Goal: Task Accomplishment & Management: Use online tool/utility

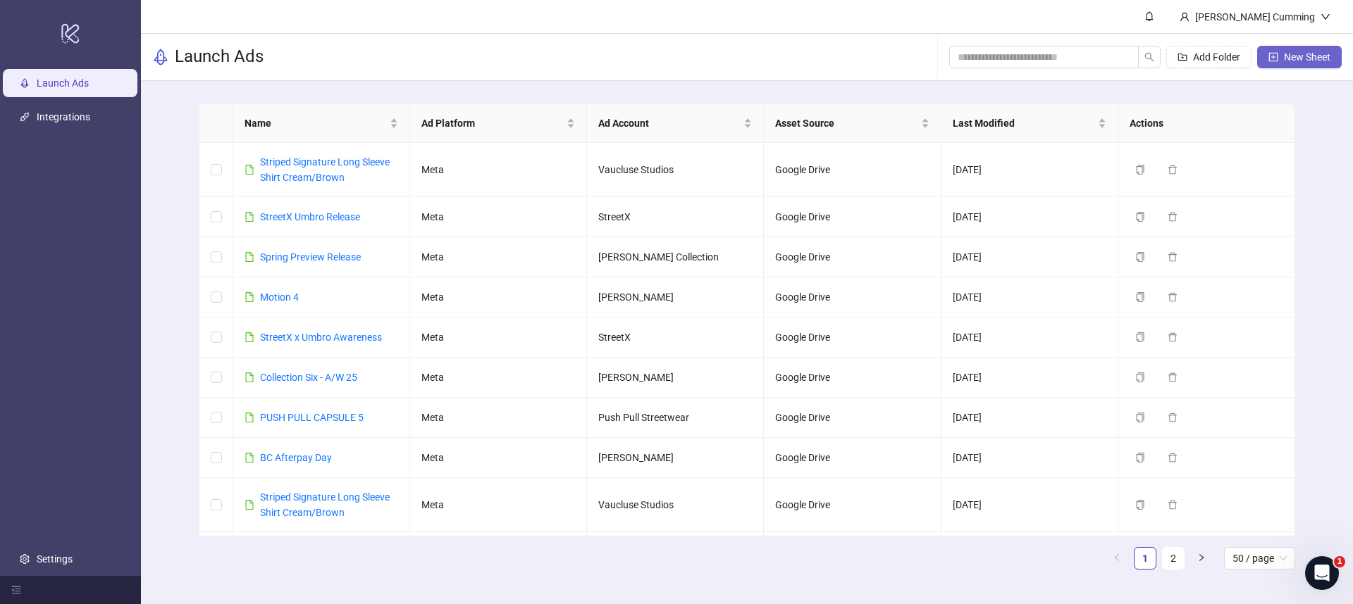
click at [1321, 54] on span "New Sheet" at bounding box center [1307, 56] width 46 height 11
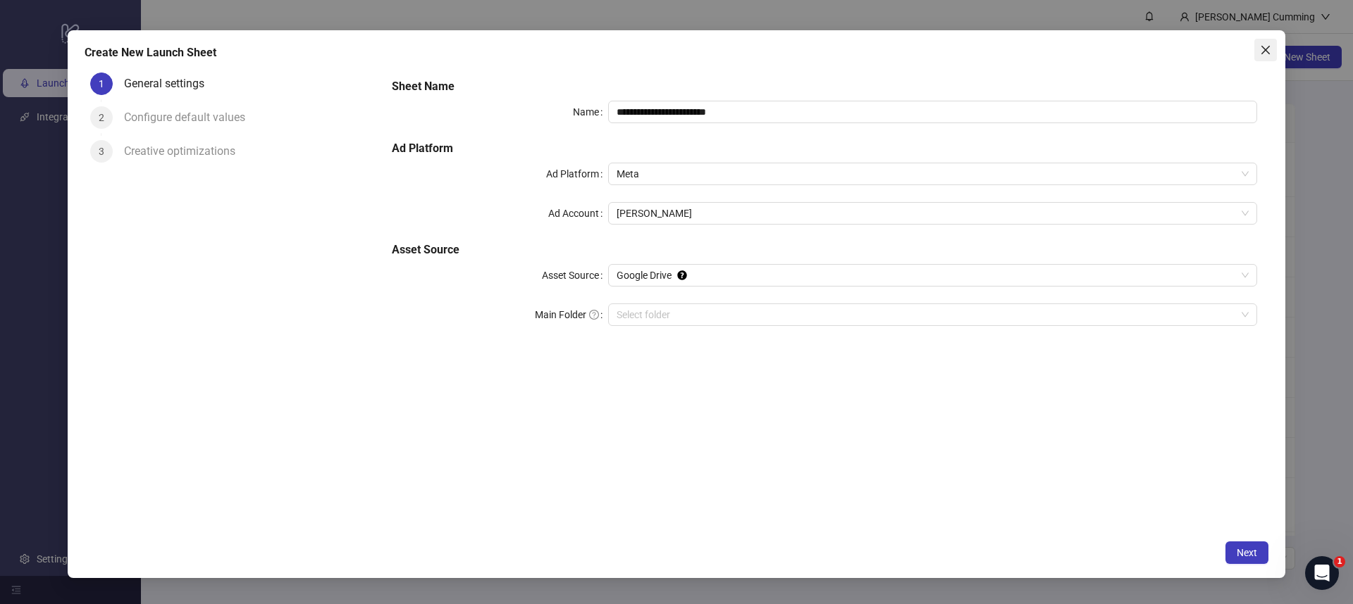
click at [1266, 46] on icon "close" at bounding box center [1265, 49] width 11 height 11
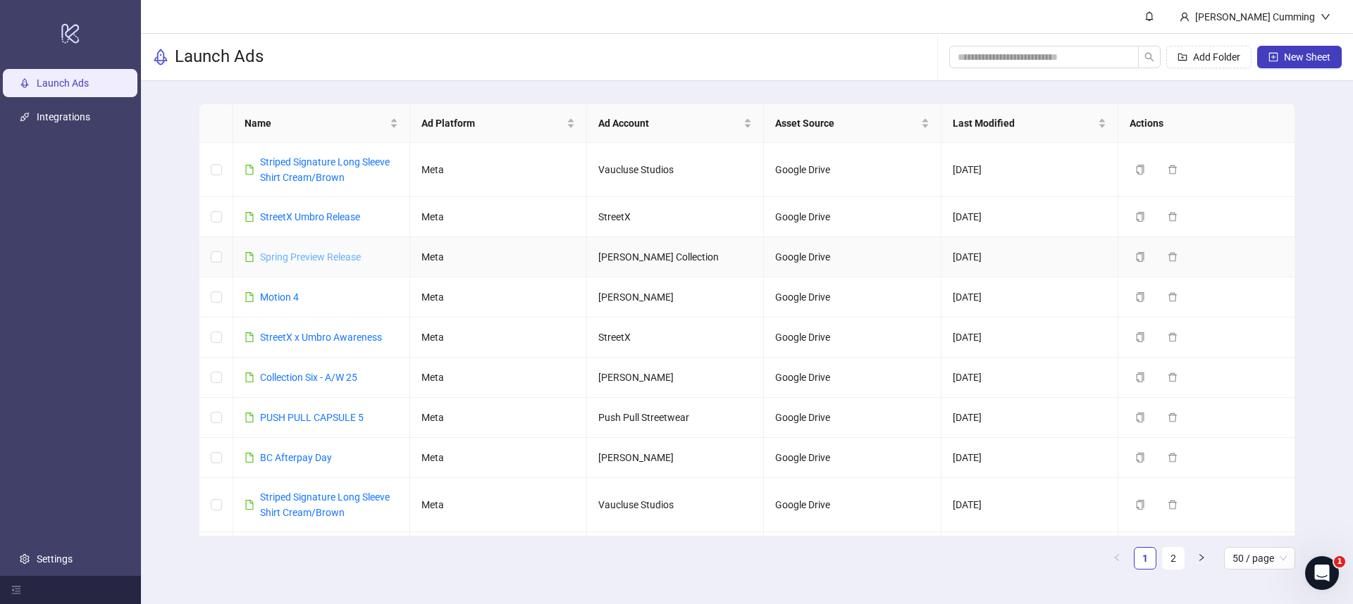
click at [320, 256] on link "Spring Preview Release" at bounding box center [310, 257] width 101 height 11
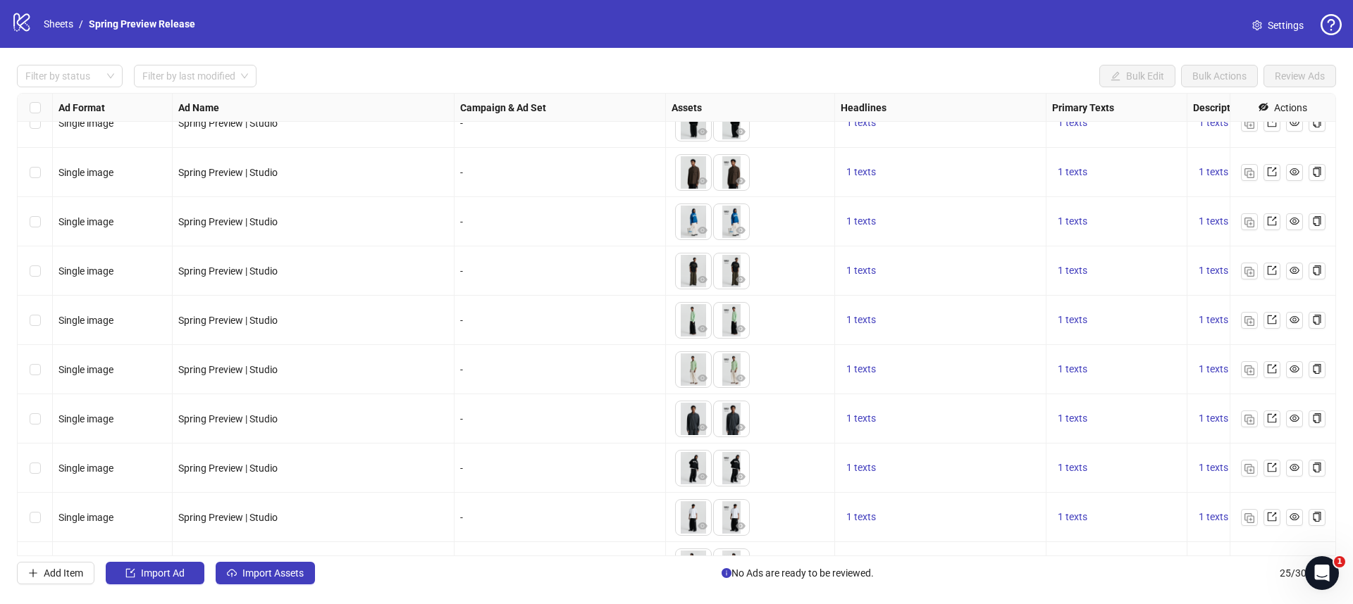
scroll to position [799, 0]
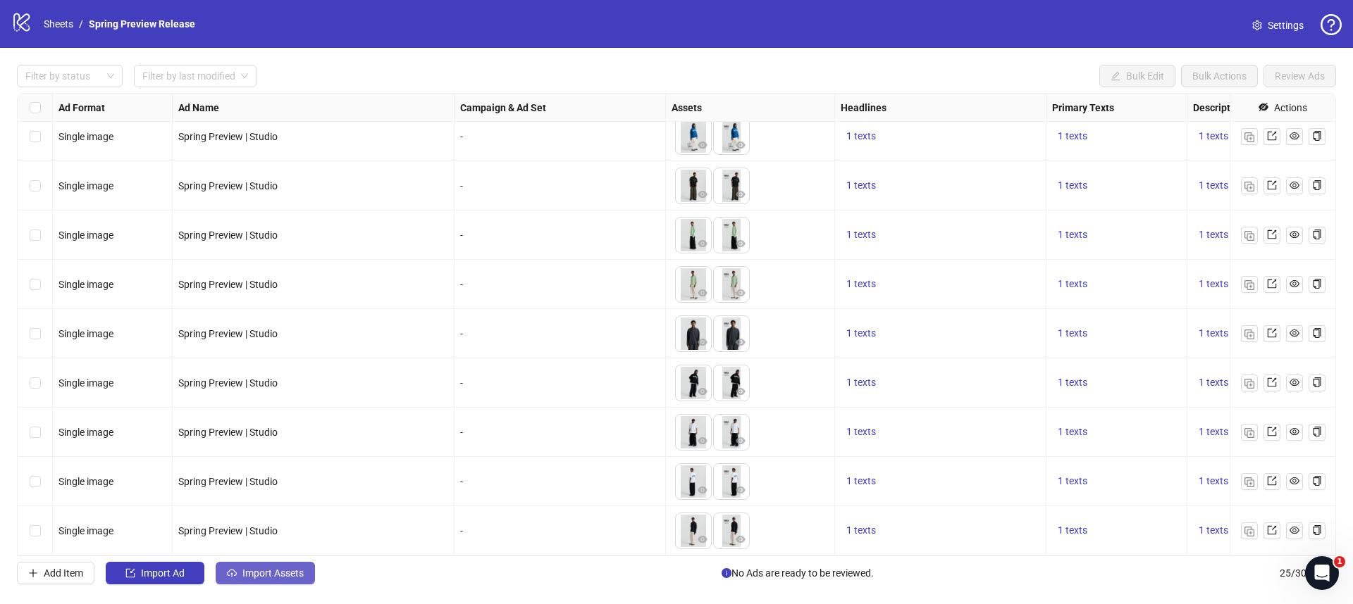
click at [259, 577] on span "Import Assets" at bounding box center [272, 573] width 61 height 11
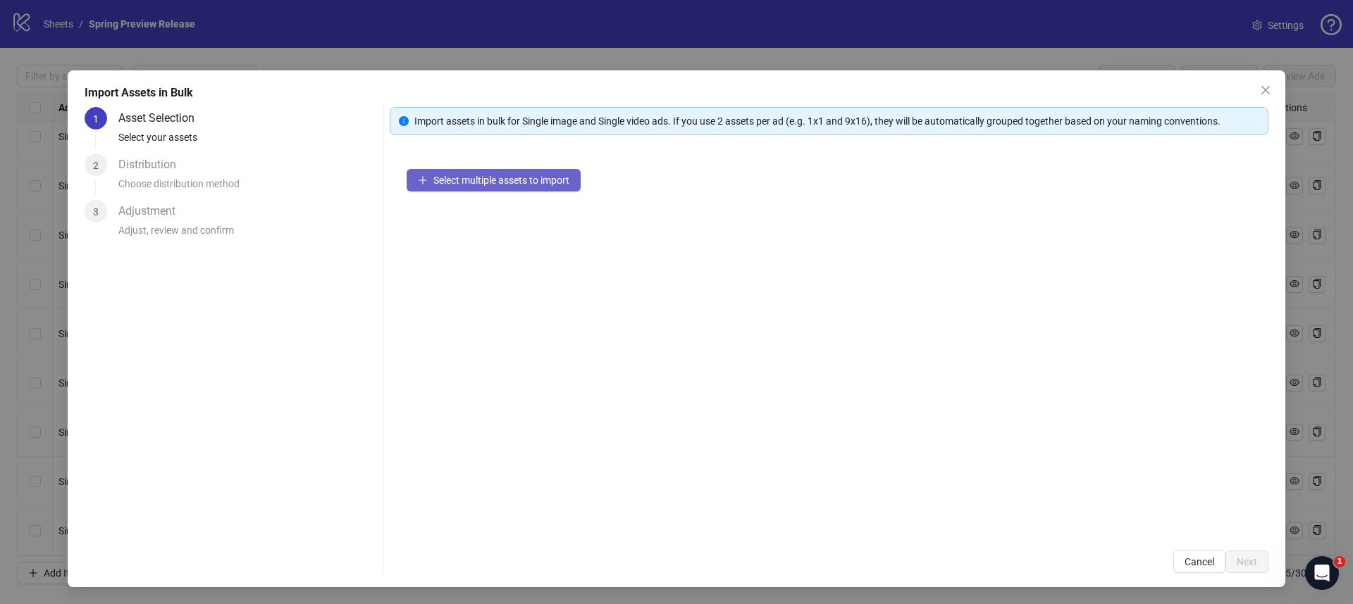
click at [449, 184] on span "Select multiple assets to import" at bounding box center [501, 180] width 136 height 11
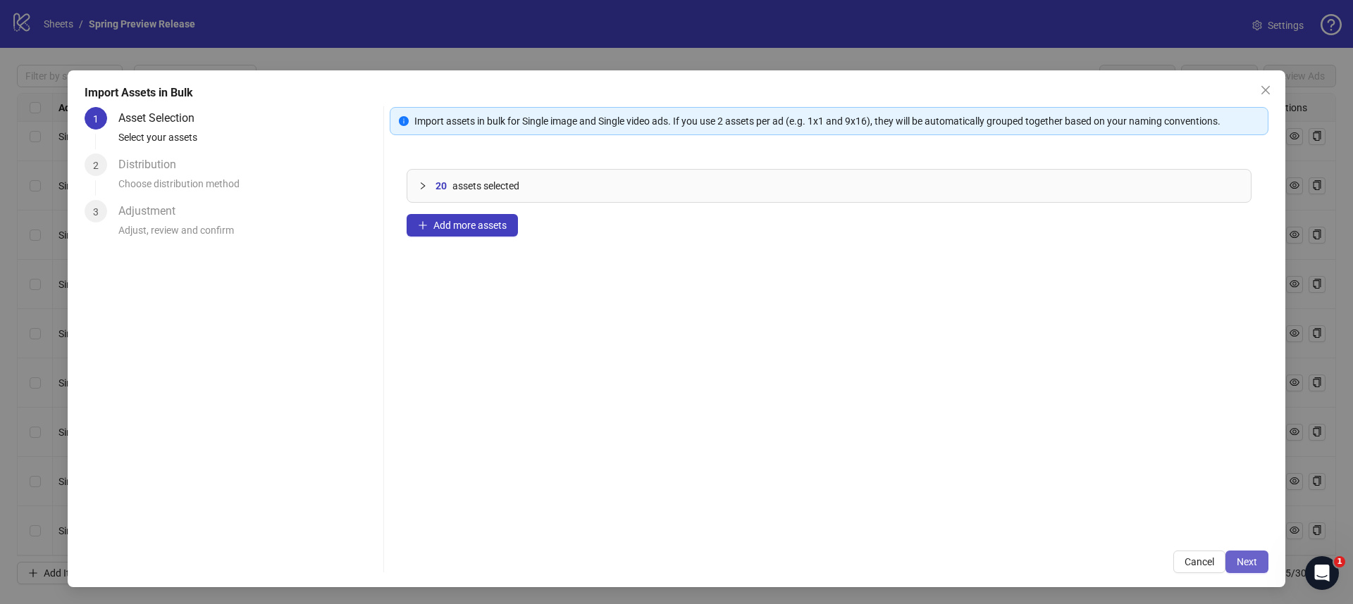
click at [1231, 553] on button "Next" at bounding box center [1246, 562] width 43 height 23
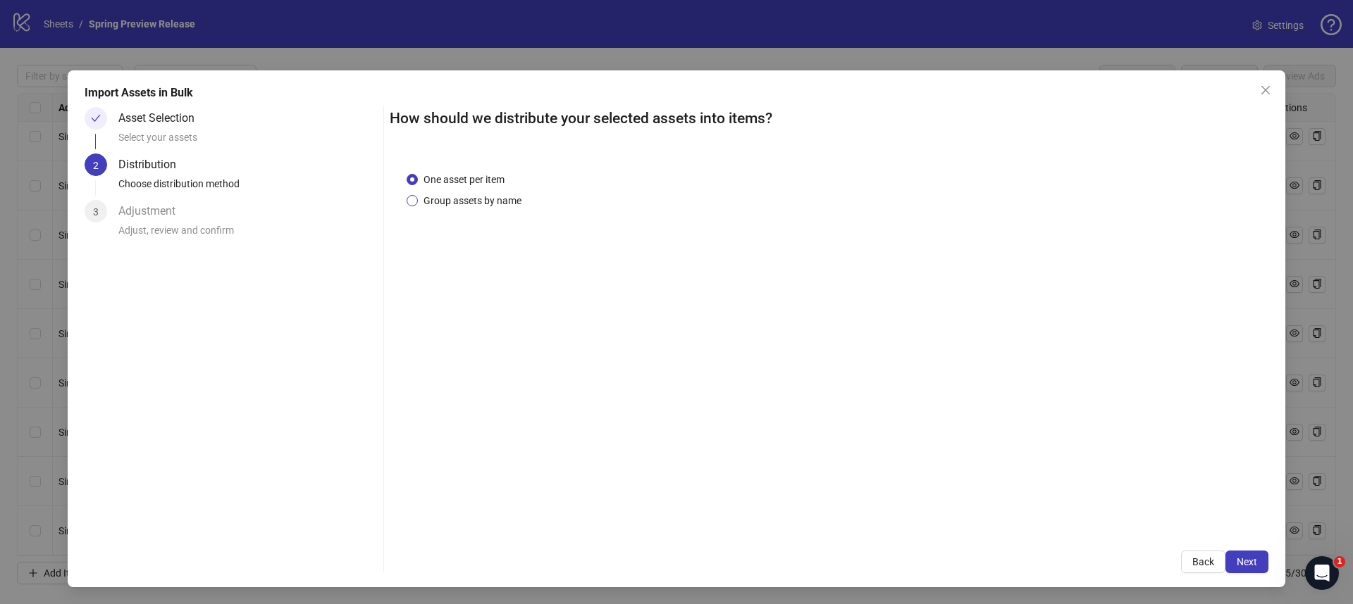
click at [493, 200] on span "Group assets by name" at bounding box center [472, 200] width 109 height 15
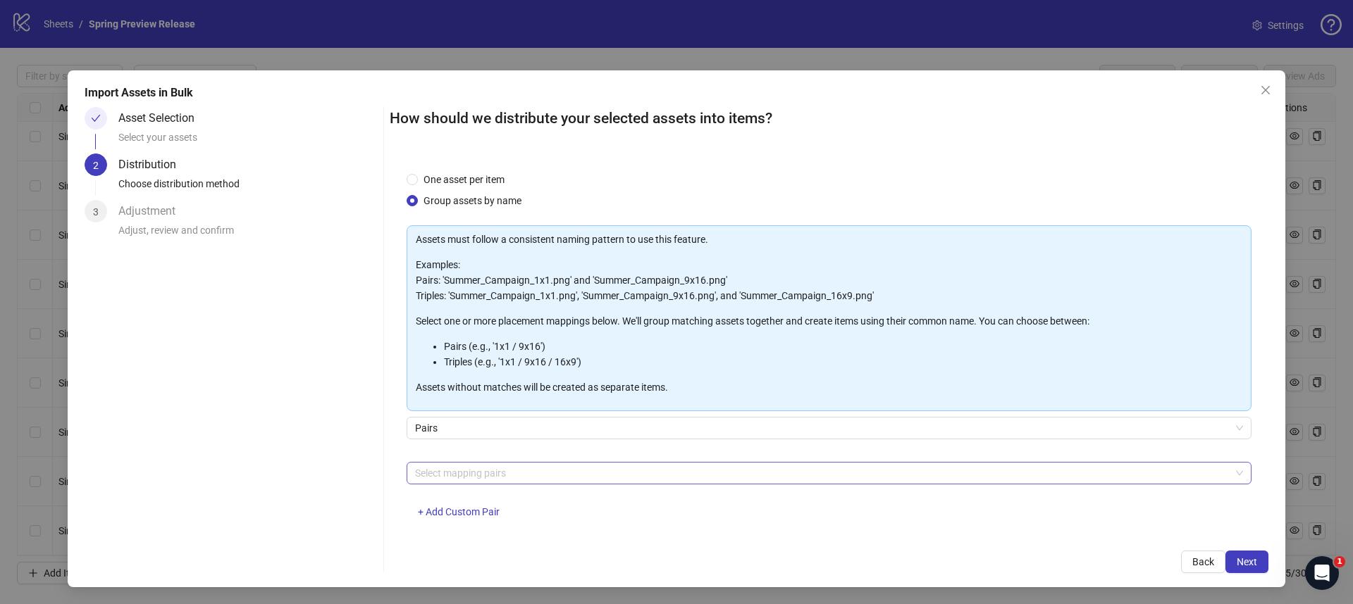
click at [474, 478] on div at bounding box center [821, 474] width 824 height 20
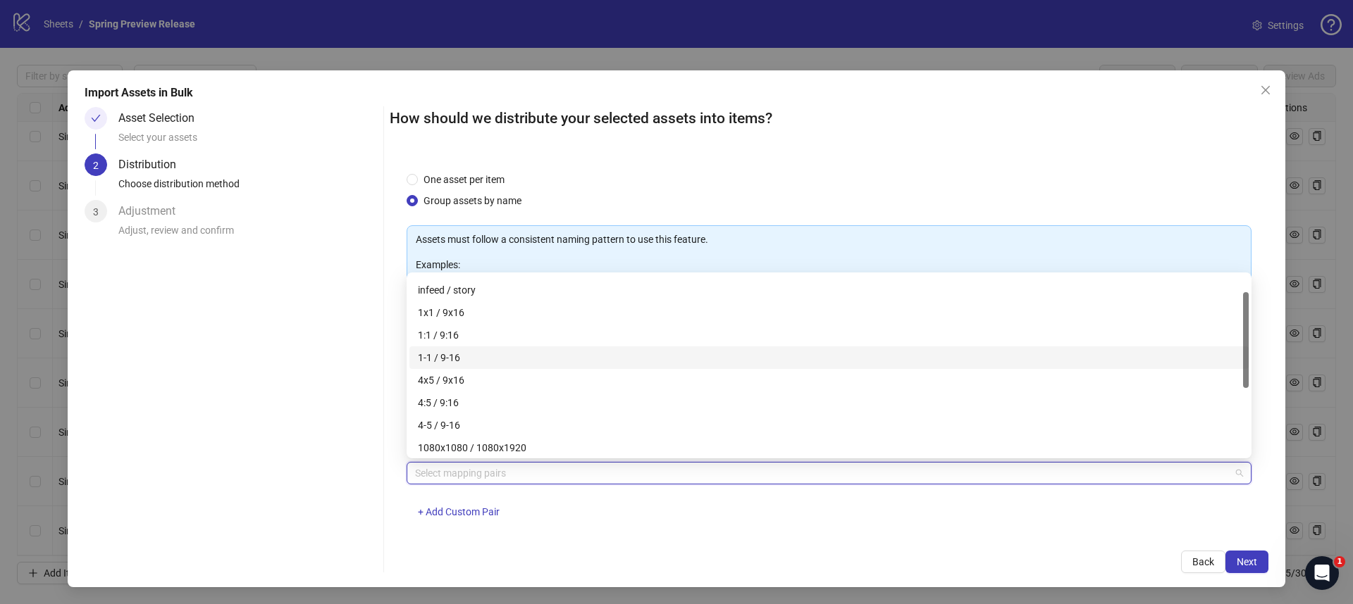
scroll to position [46, 0]
click at [478, 374] on div "4x5 / 9x16" at bounding box center [829, 375] width 822 height 15
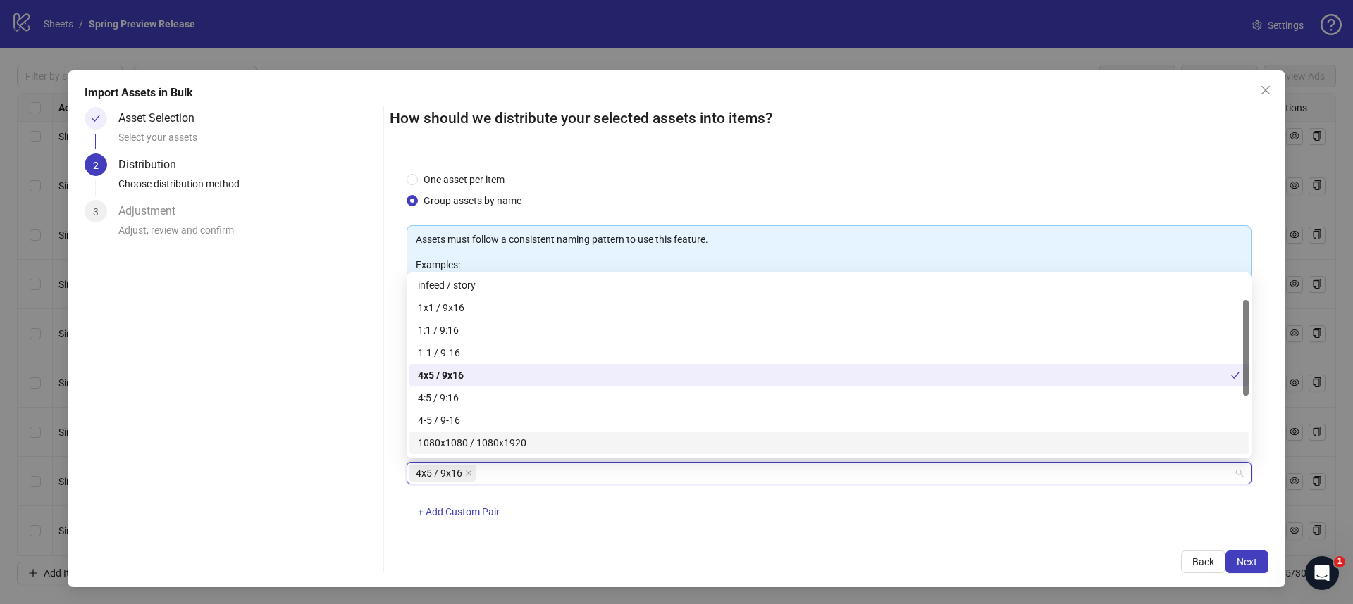
click at [687, 528] on div "4x5 / 9x16 + Add Custom Pair" at bounding box center [828, 498] width 845 height 73
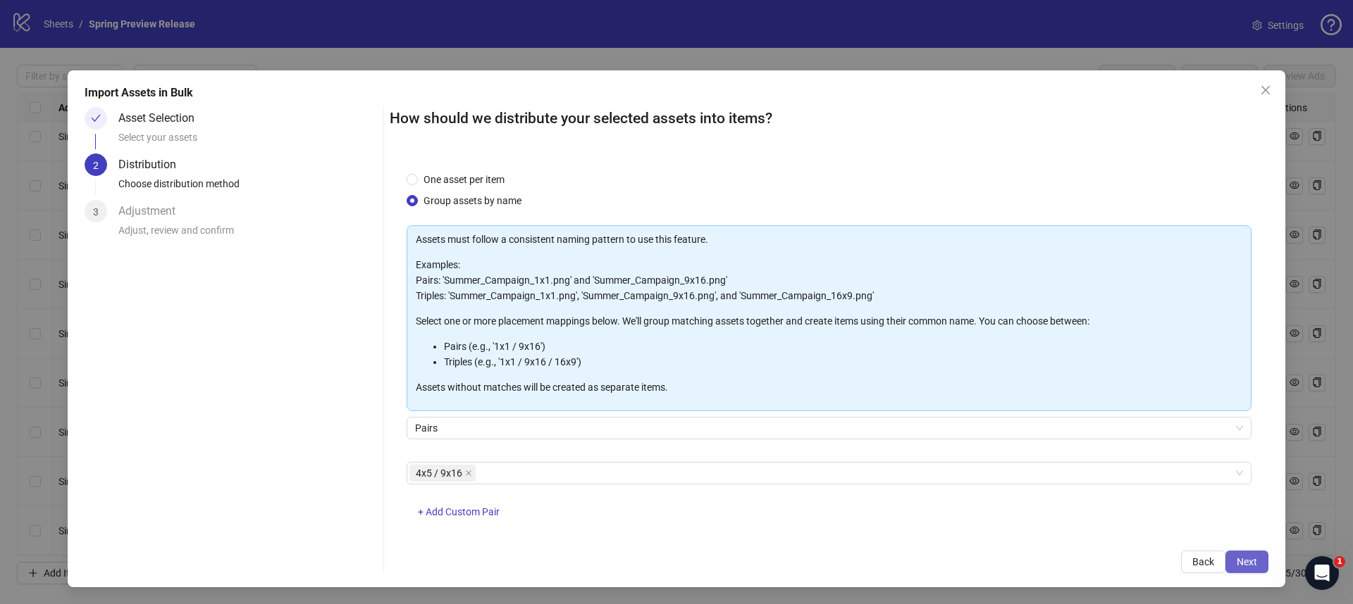
click at [1262, 559] on button "Next" at bounding box center [1246, 562] width 43 height 23
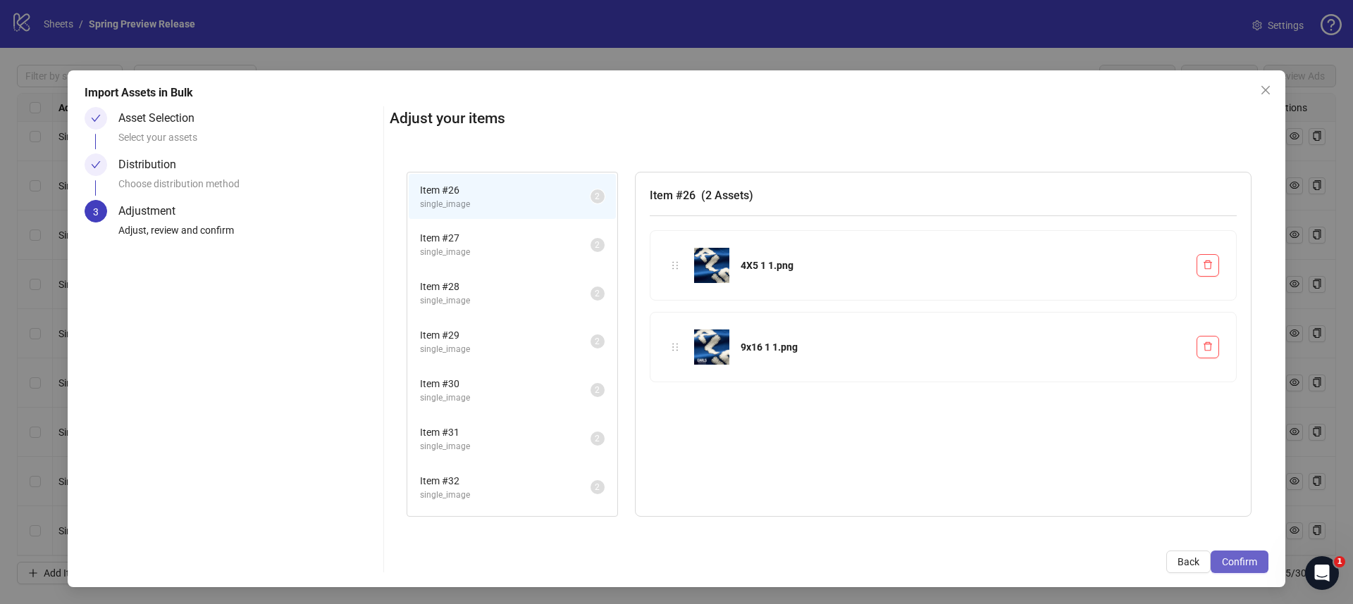
click at [1253, 557] on span "Confirm" at bounding box center [1239, 562] width 35 height 11
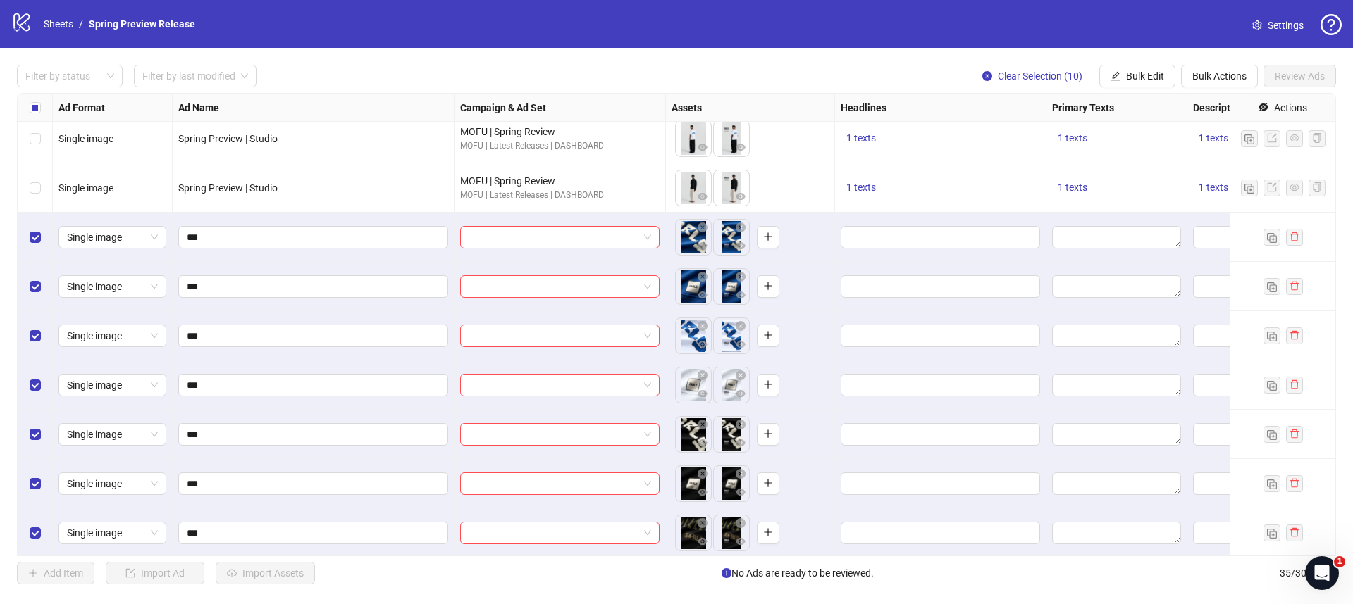
scroll to position [1130, 0]
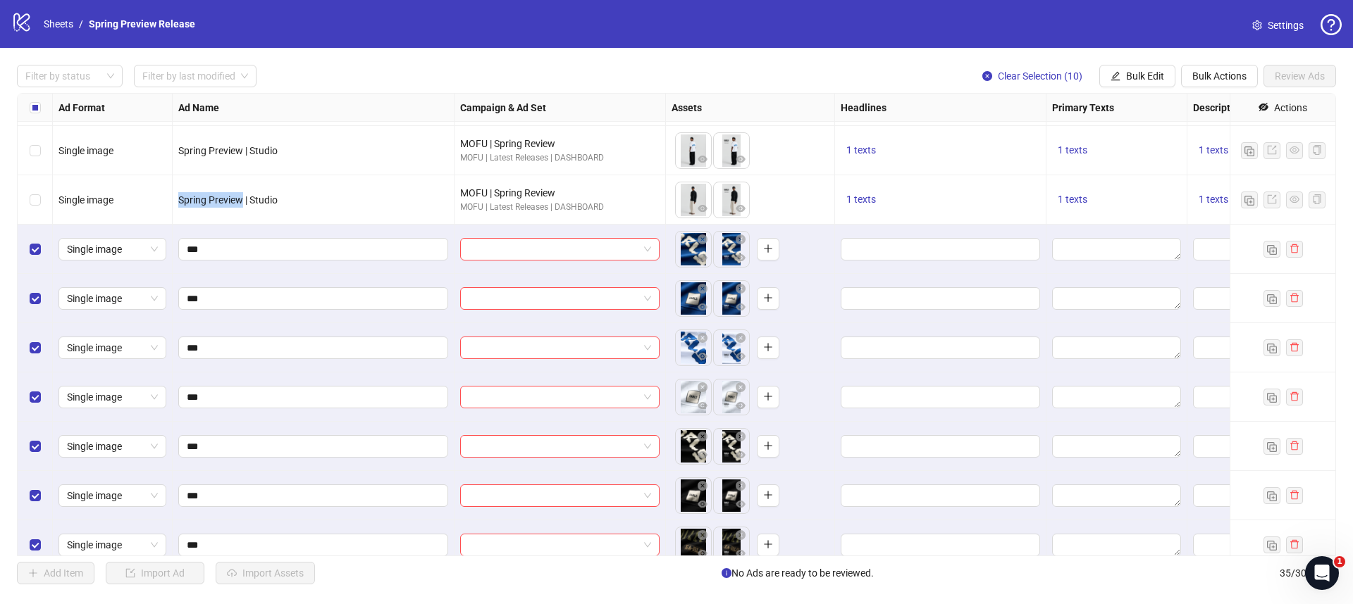
drag, startPoint x: 239, startPoint y: 201, endPoint x: 179, endPoint y: 201, distance: 59.9
click at [179, 201] on span "Spring Preview | Studio" at bounding box center [227, 199] width 99 height 11
copy span "Spring Preview"
click at [1136, 70] on span "Bulk Edit" at bounding box center [1145, 75] width 38 height 11
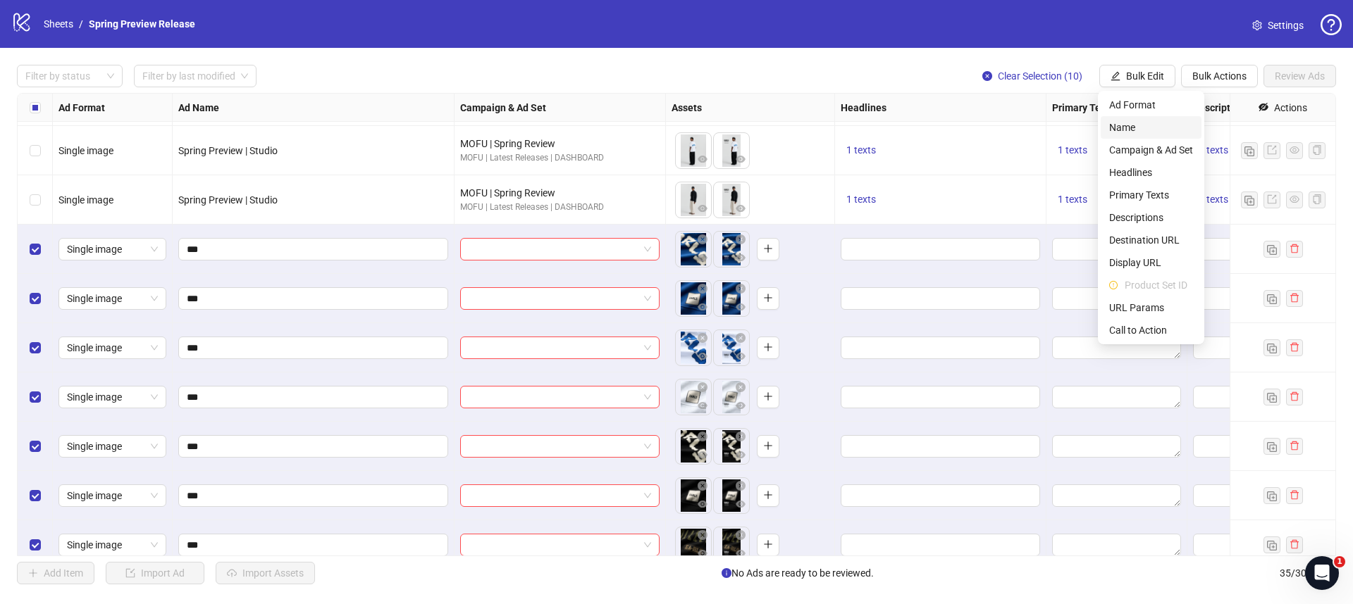
click at [1146, 130] on span "Name" at bounding box center [1151, 127] width 84 height 15
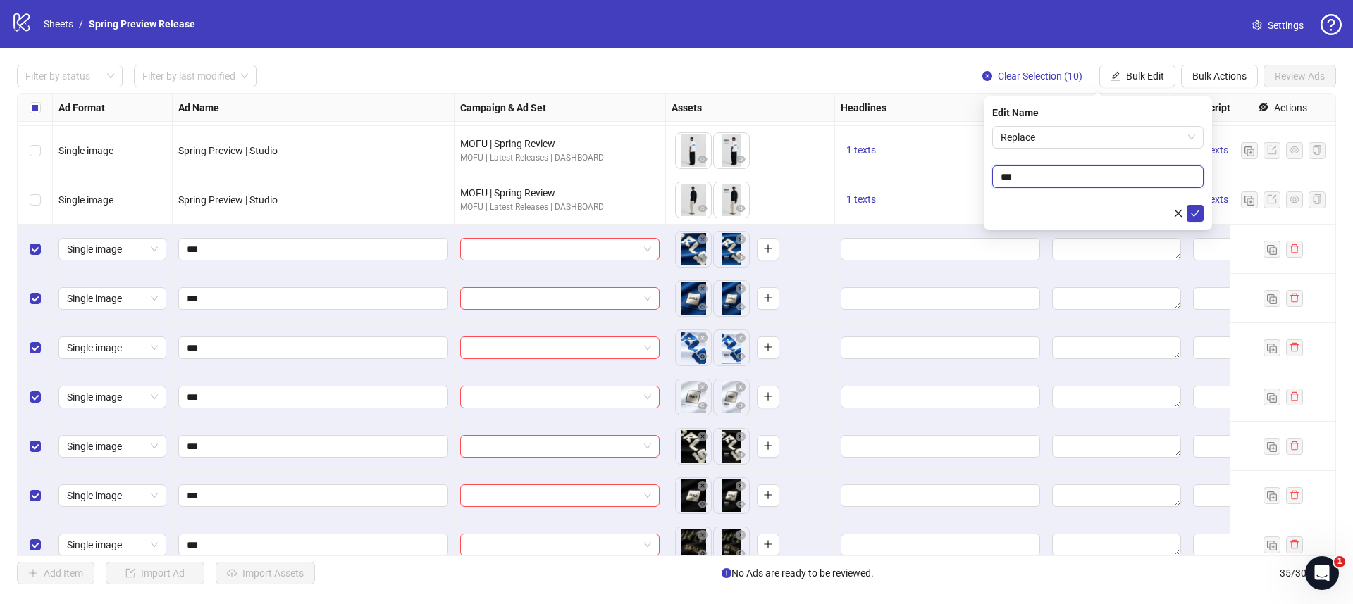
click at [1035, 180] on input "***" at bounding box center [1097, 177] width 211 height 23
paste input "**********"
type input "**********"
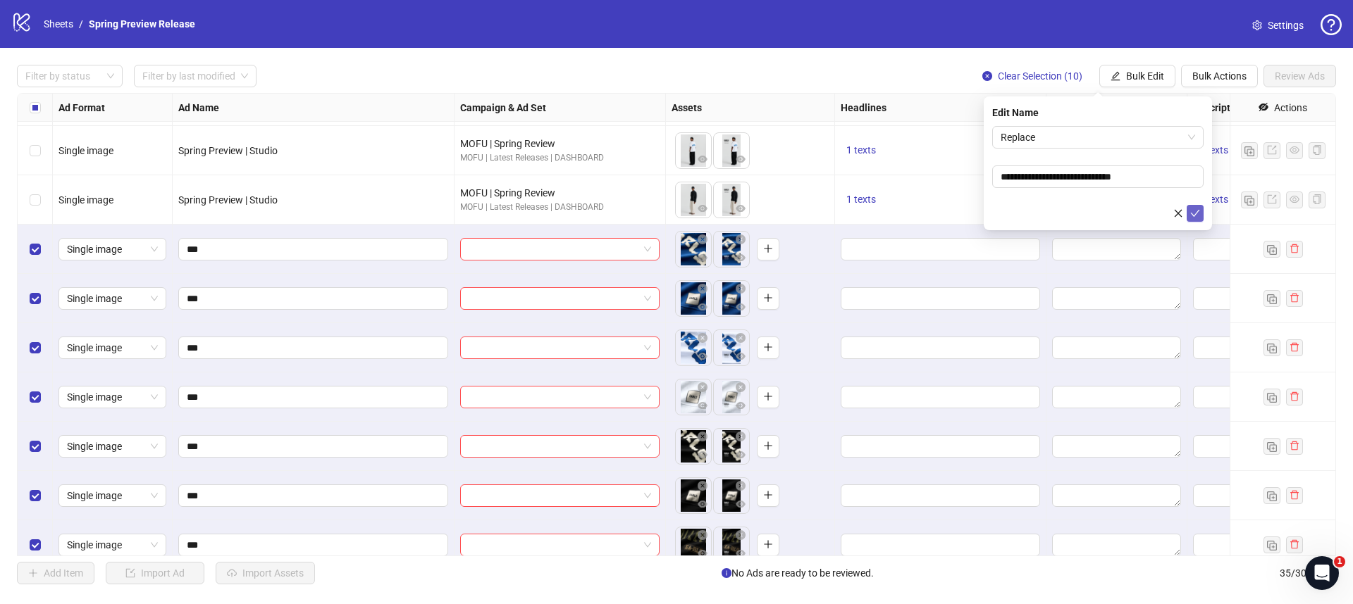
click at [1193, 209] on icon "check" at bounding box center [1195, 214] width 10 height 10
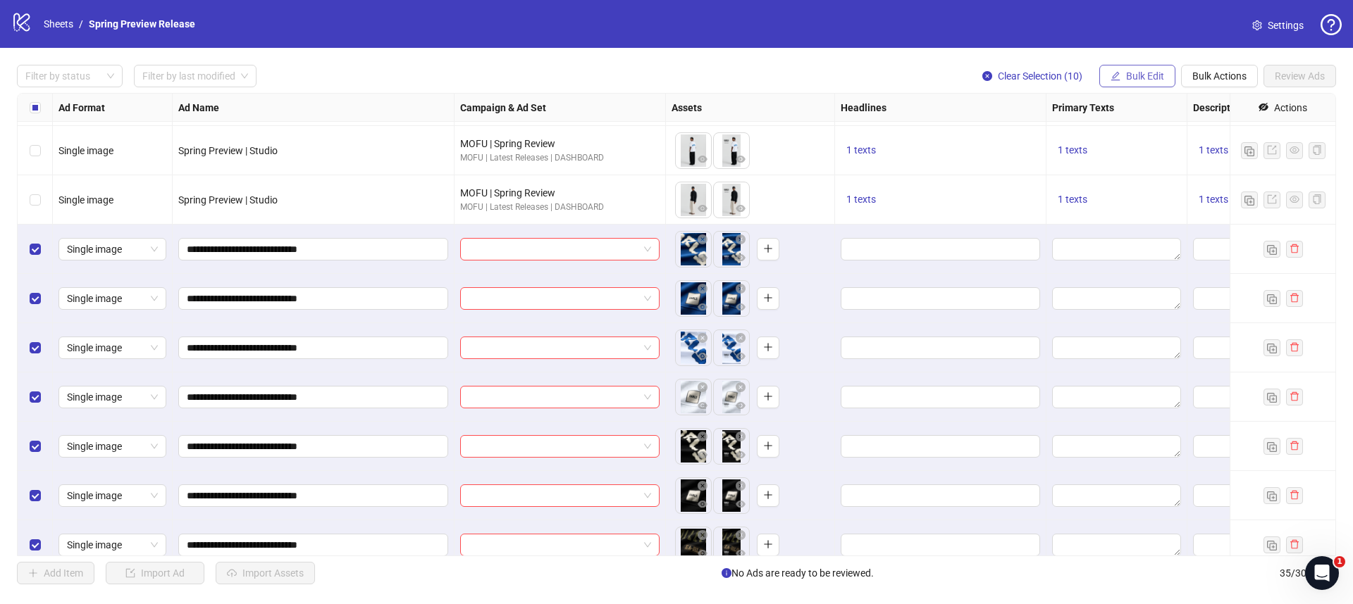
click at [1126, 77] on span "Bulk Edit" at bounding box center [1145, 75] width 38 height 11
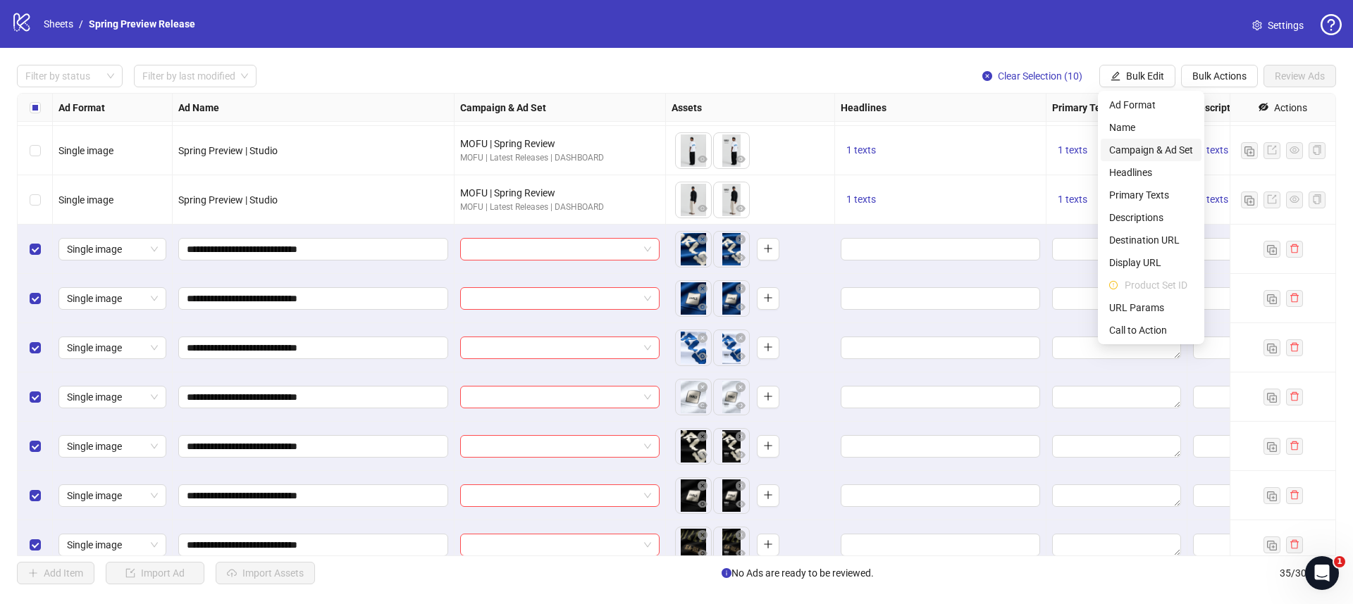
click at [1153, 154] on span "Campaign & Ad Set" at bounding box center [1151, 149] width 84 height 15
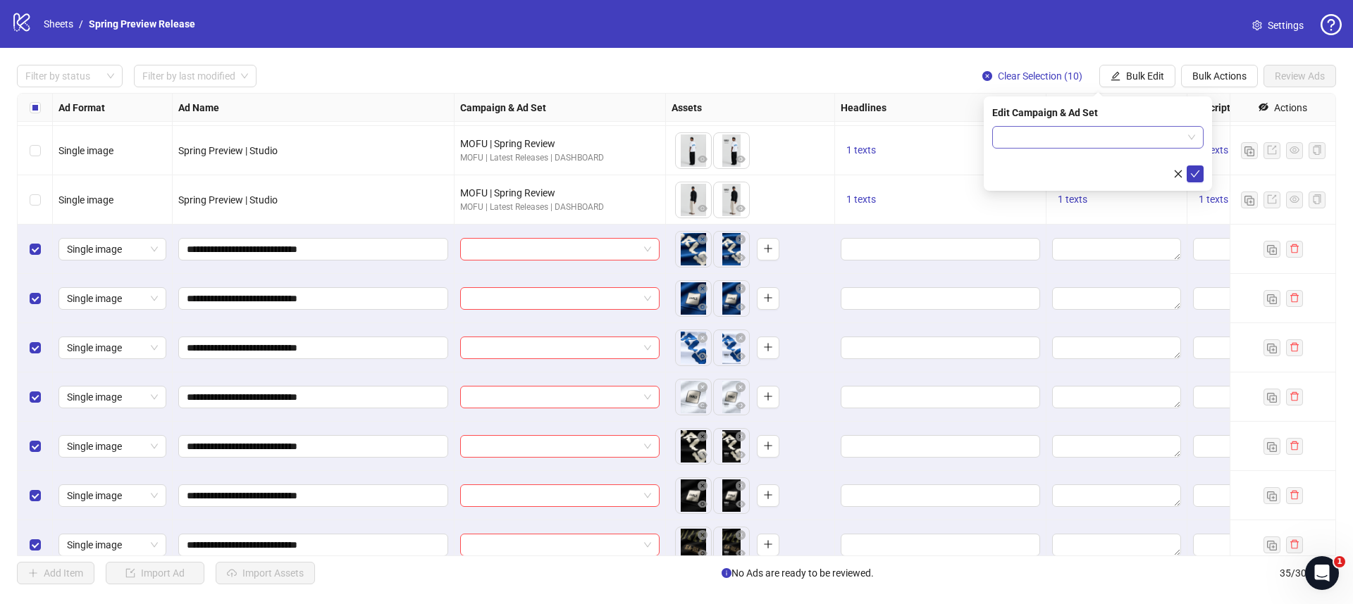
click at [1124, 142] on input "search" at bounding box center [1091, 137] width 182 height 21
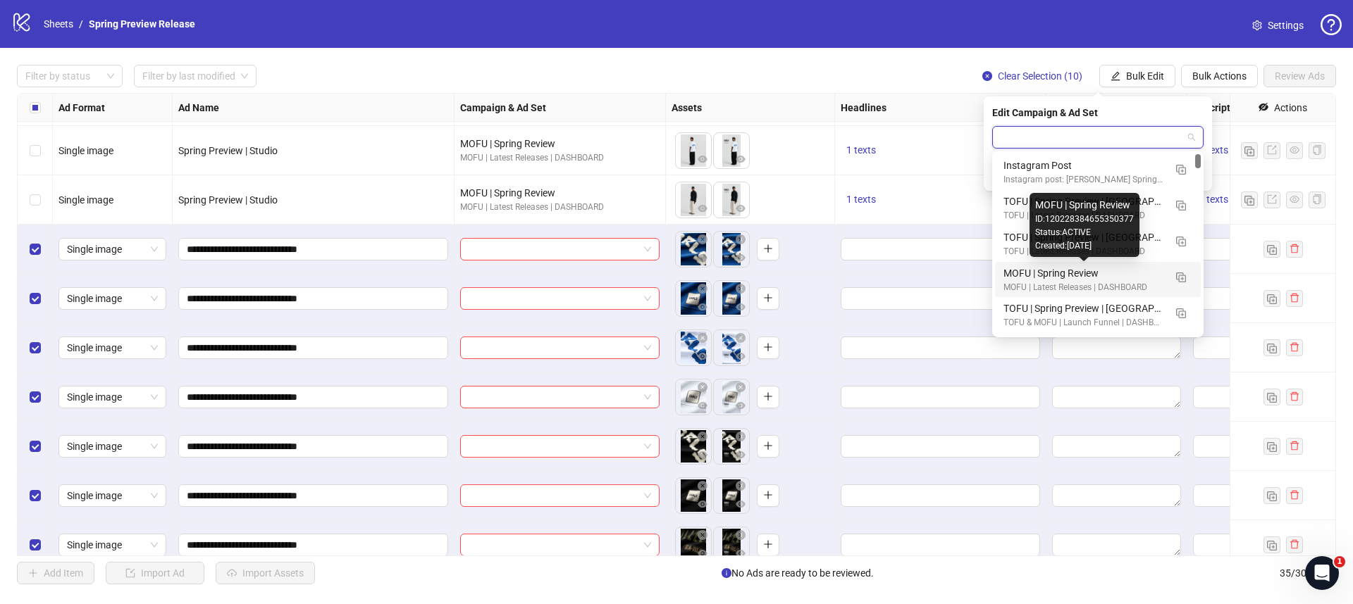
click at [1094, 273] on div "MOFU | Spring Review" at bounding box center [1083, 273] width 161 height 15
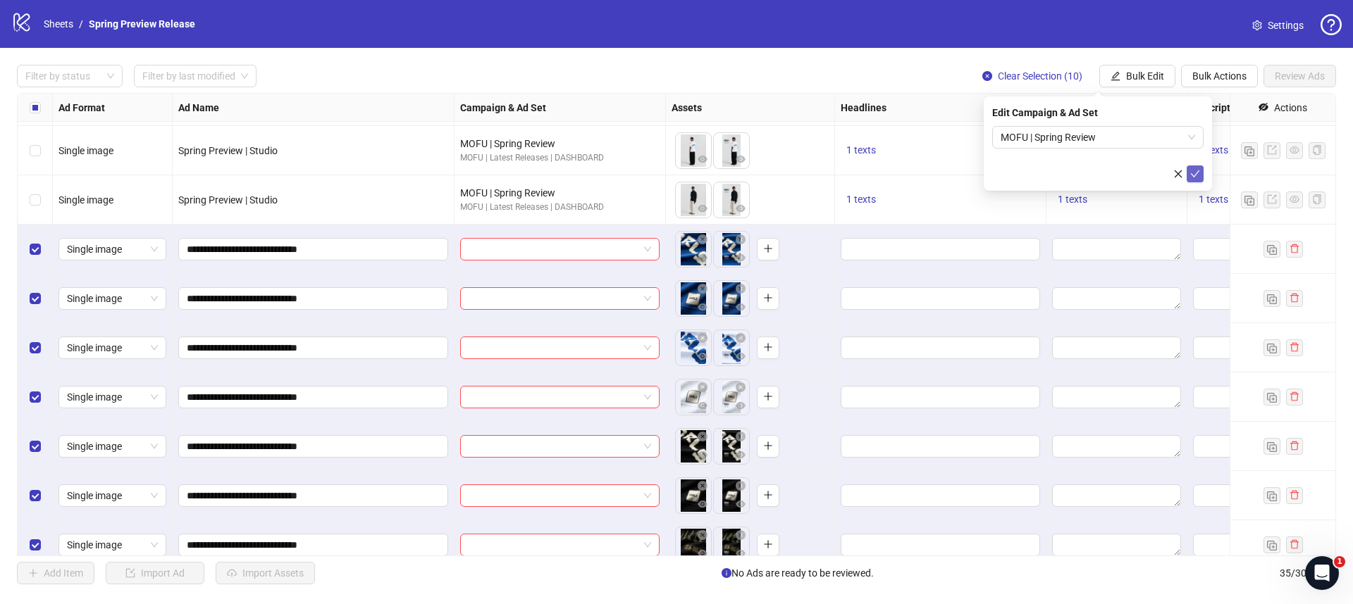
click at [1194, 173] on icon "check" at bounding box center [1195, 174] width 10 height 10
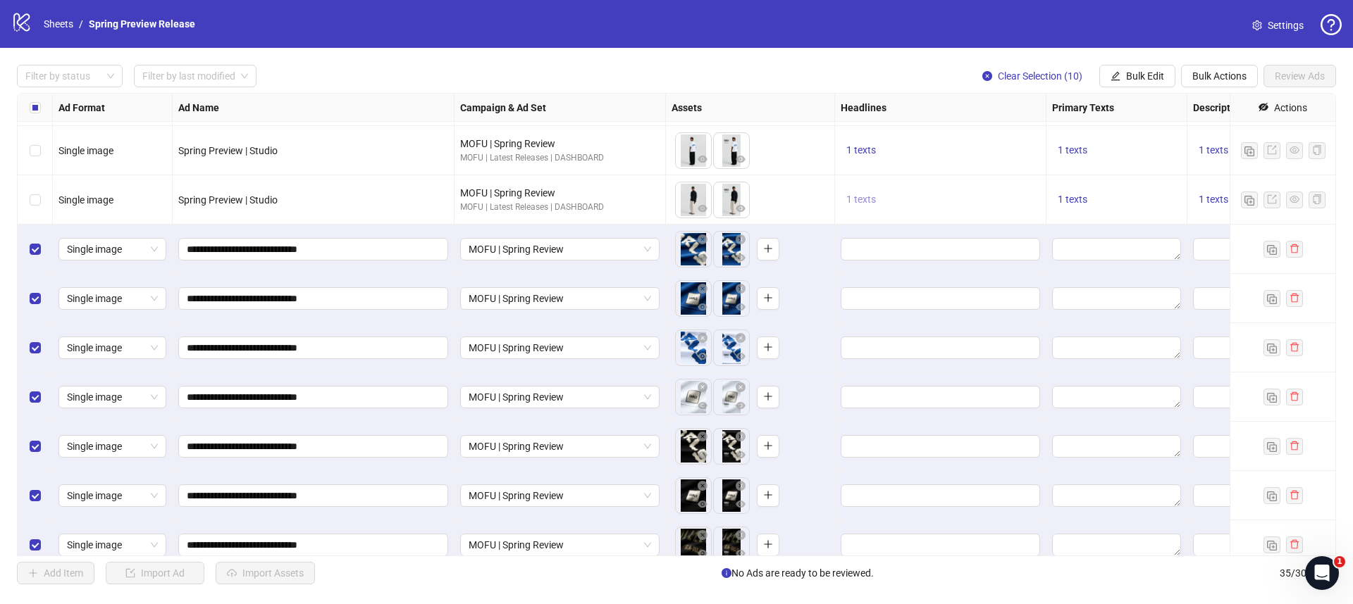
click at [861, 199] on span "1 texts" at bounding box center [861, 199] width 30 height 11
drag, startPoint x: 960, startPoint y: 182, endPoint x: 1019, endPoint y: 197, distance: 60.3
click at [1019, 197] on div "Spring Preview | Online Now" at bounding box center [1003, 188] width 117 height 31
copy div "Spring Preview | Online Now"
click at [1122, 189] on div "1 texts" at bounding box center [1116, 199] width 141 height 49
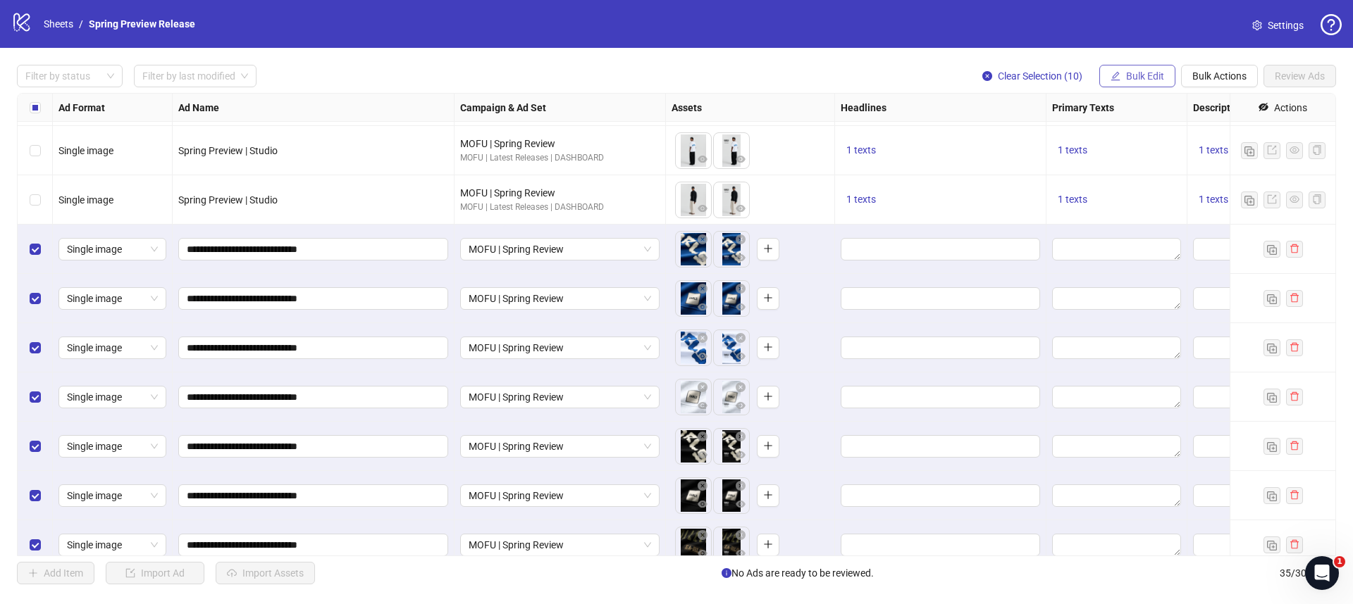
click at [1124, 78] on button "Bulk Edit" at bounding box center [1137, 76] width 76 height 23
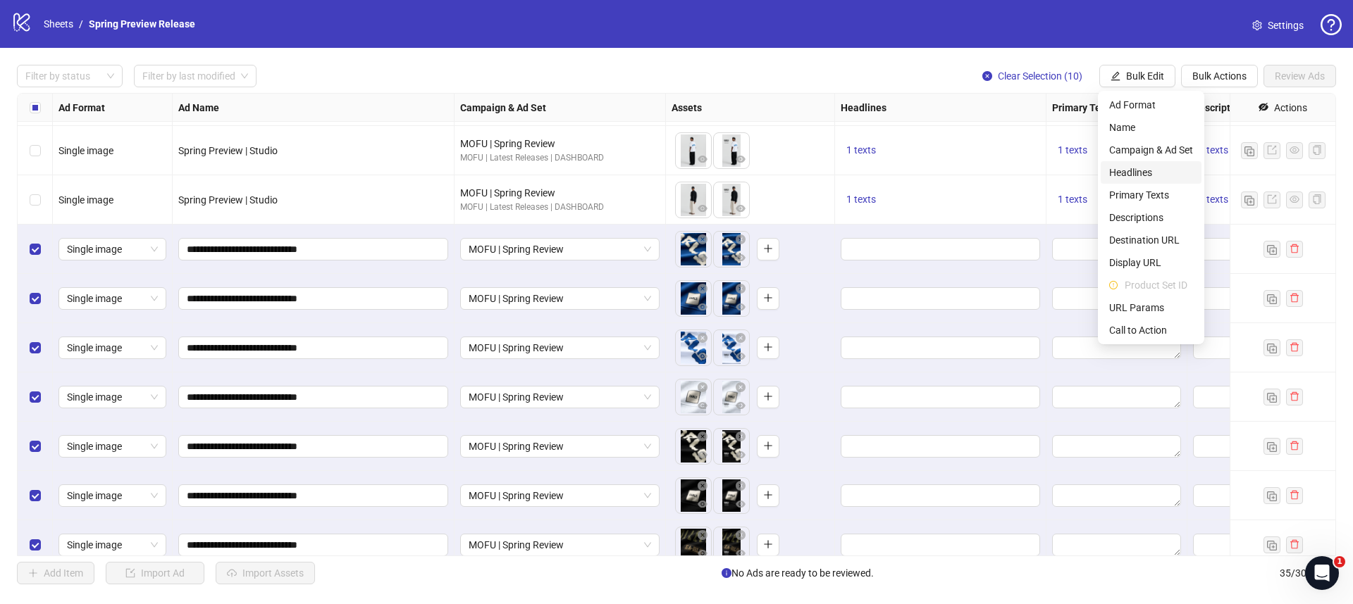
click at [1135, 171] on span "Headlines" at bounding box center [1151, 172] width 84 height 15
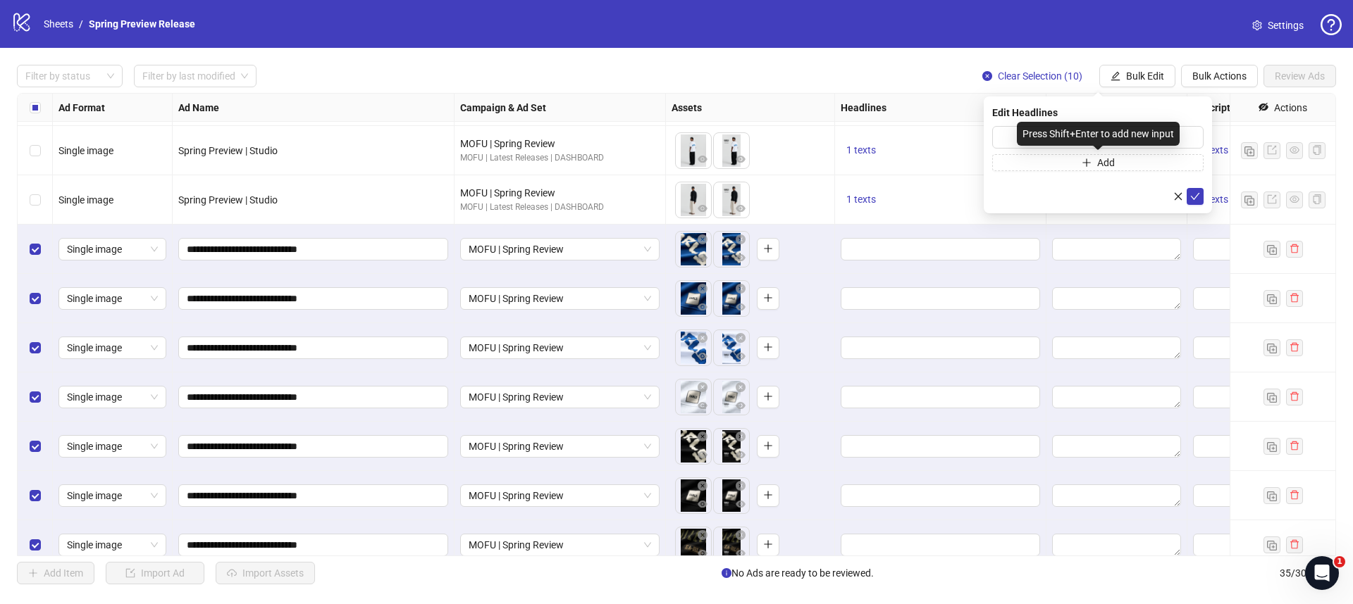
click at [1067, 135] on div "Press Shift+Enter to add new input" at bounding box center [1098, 134] width 163 height 24
click at [1004, 135] on input "text" at bounding box center [1097, 137] width 211 height 23
paste input "**********"
type input "**********"
click at [1192, 194] on icon "check" at bounding box center [1195, 197] width 10 height 10
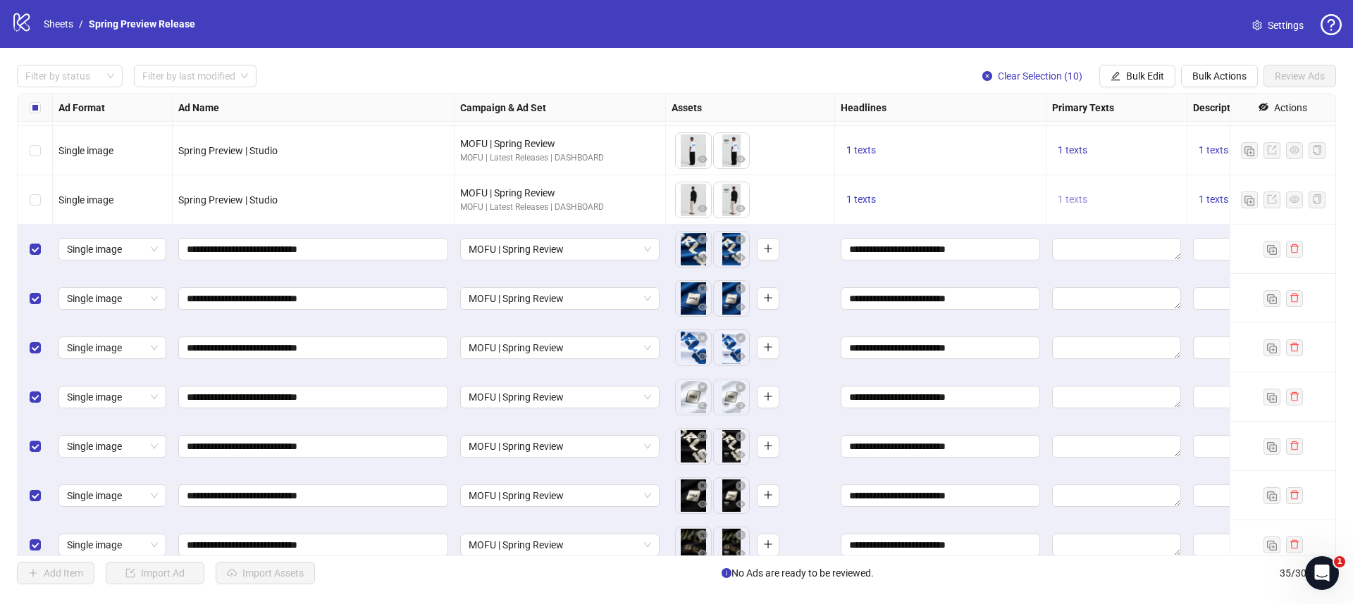
click at [1081, 196] on span "1 texts" at bounding box center [1072, 199] width 30 height 11
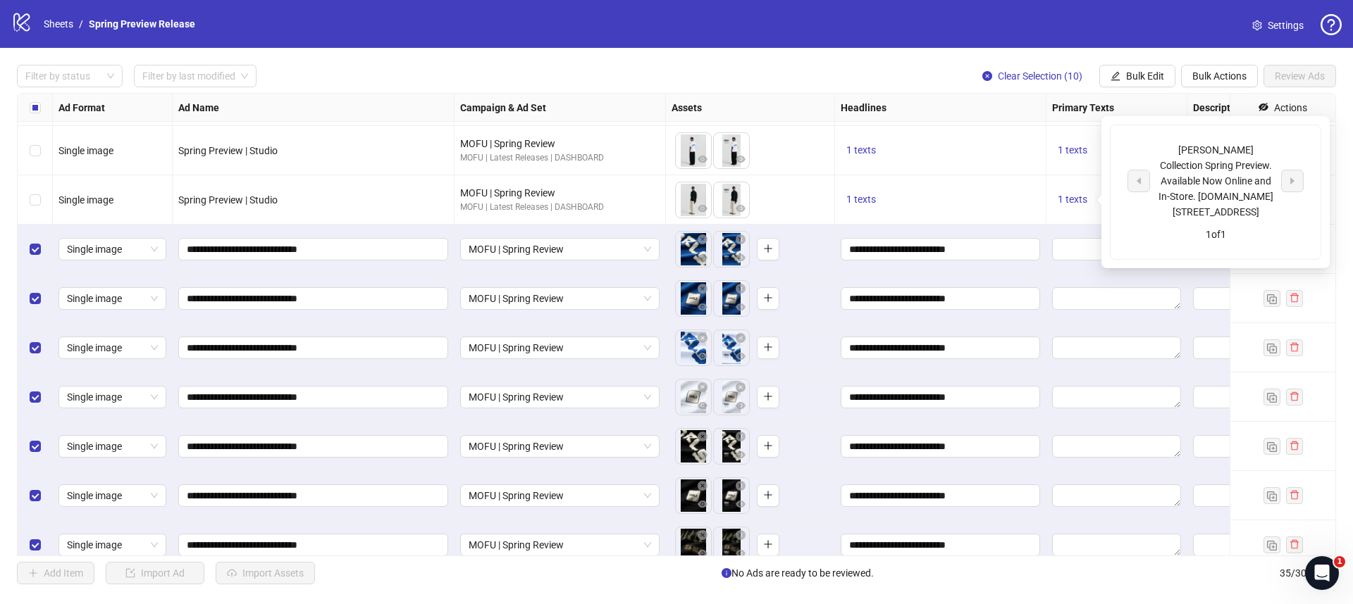
drag, startPoint x: 1167, startPoint y: 148, endPoint x: 1250, endPoint y: 228, distance: 115.1
click at [1250, 220] on div "[PERSON_NAME] Collection Spring Preview. Available Now Online and In-Store. [DO…" at bounding box center [1215, 180] width 117 height 77
copy div "[PERSON_NAME] Collection Spring Preview. Available Now Online and In-Store. [DO…"
click at [1008, 201] on div "1 texts" at bounding box center [939, 200] width 199 height 17
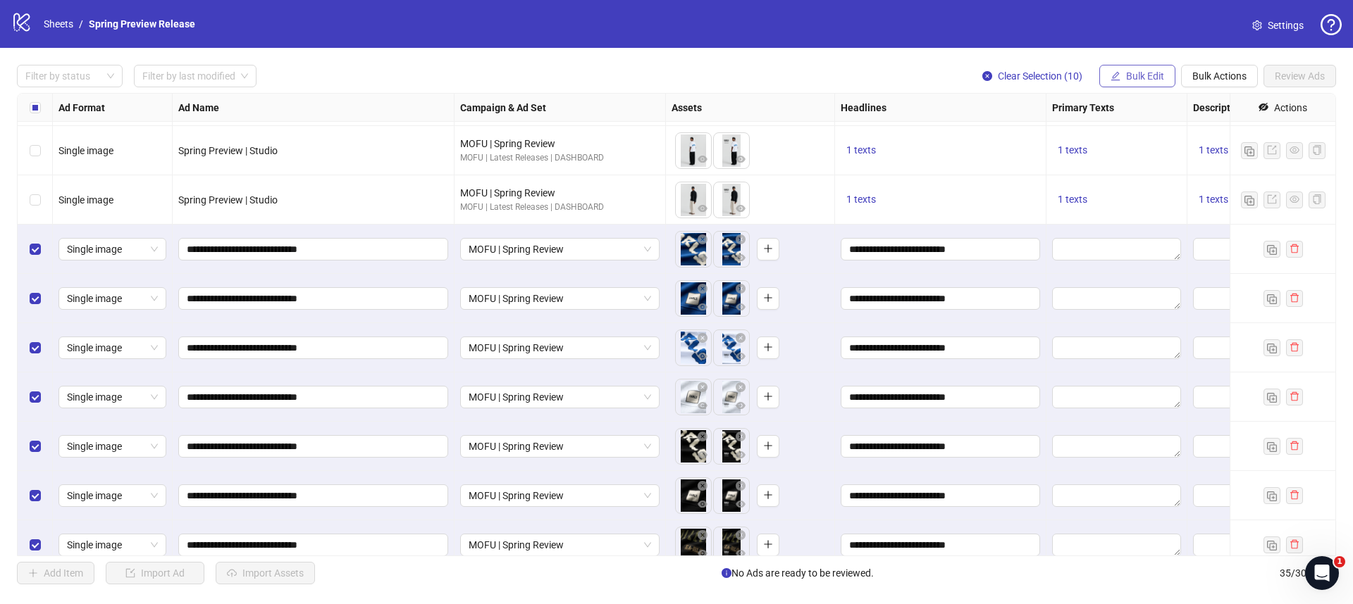
click at [1113, 71] on icon "edit" at bounding box center [1115, 76] width 10 height 10
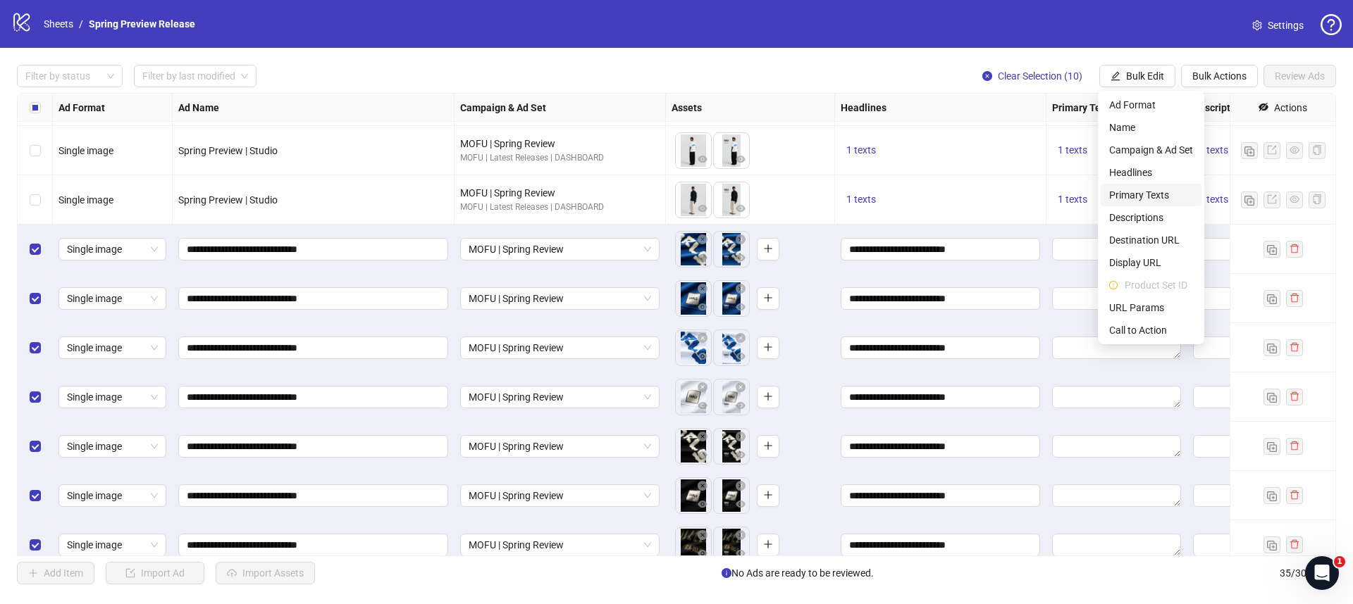
click at [1151, 198] on span "Primary Texts" at bounding box center [1151, 194] width 84 height 15
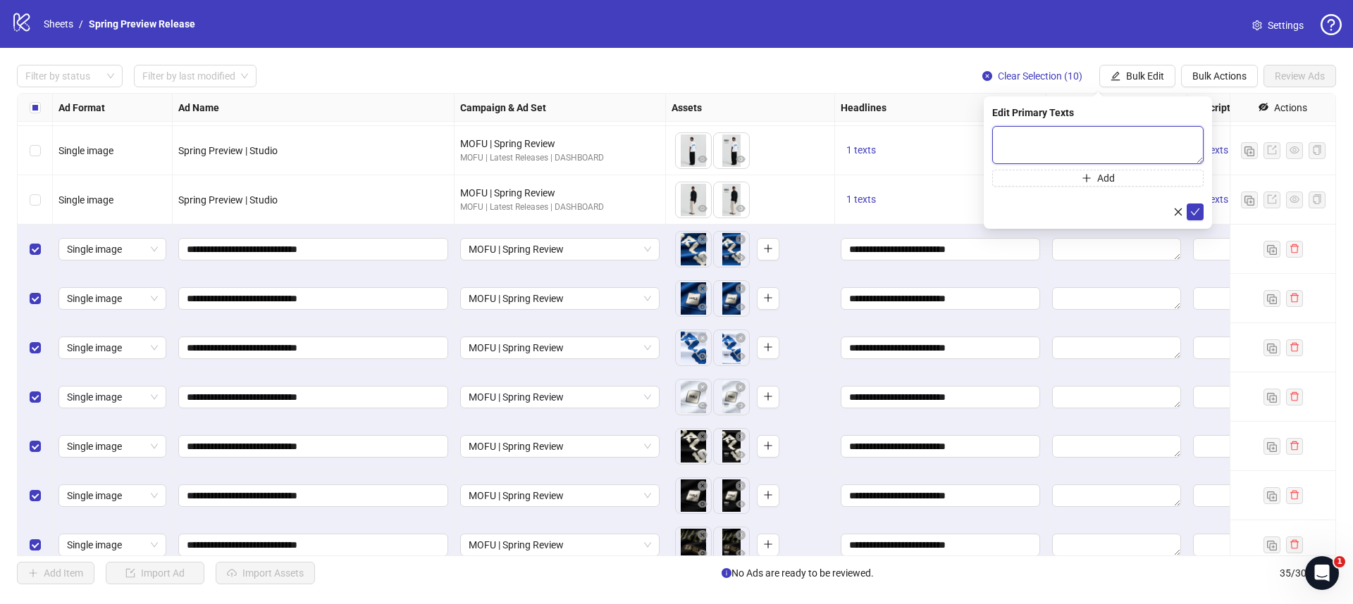
click at [1072, 132] on textarea at bounding box center [1097, 145] width 211 height 38
paste textarea "**********"
click at [1003, 149] on textarea "**********" at bounding box center [1097, 145] width 211 height 38
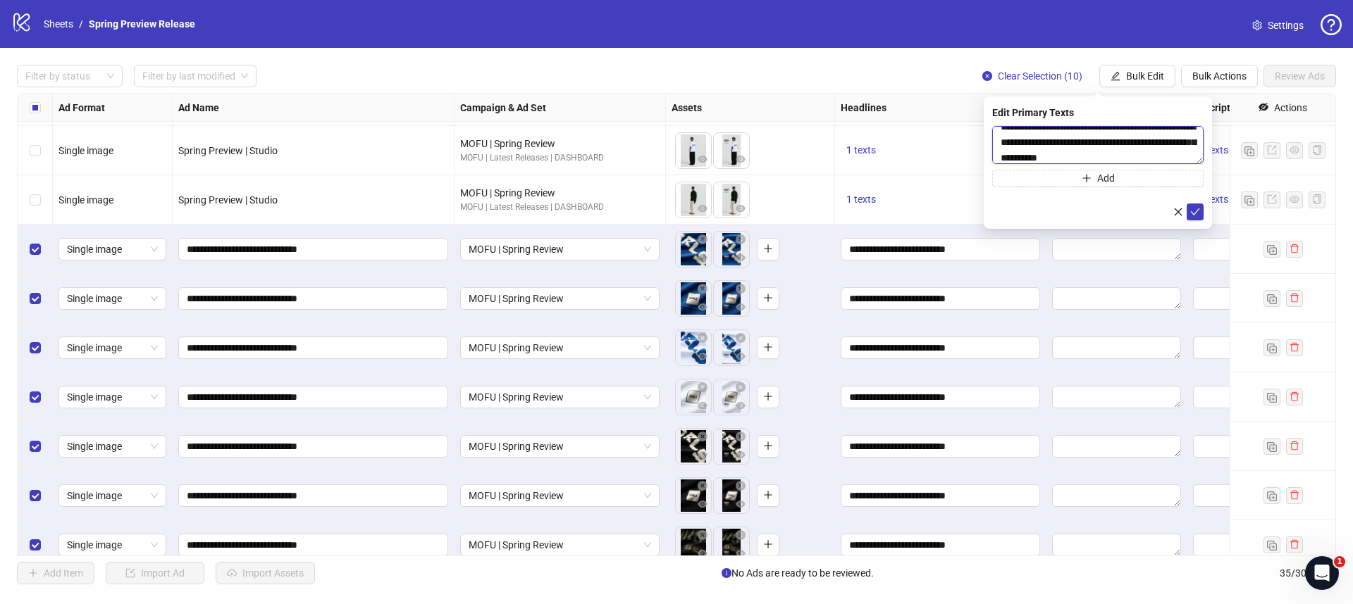
click at [1119, 142] on textarea "**********" at bounding box center [1097, 145] width 211 height 38
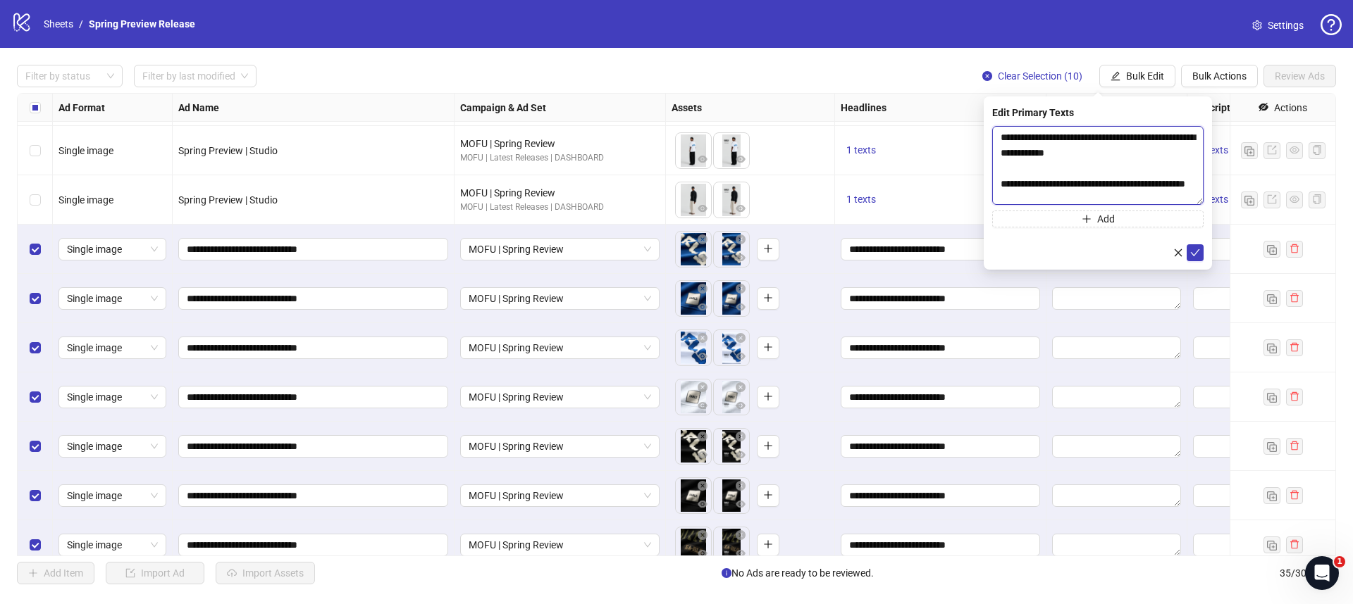
scroll to position [0, 0]
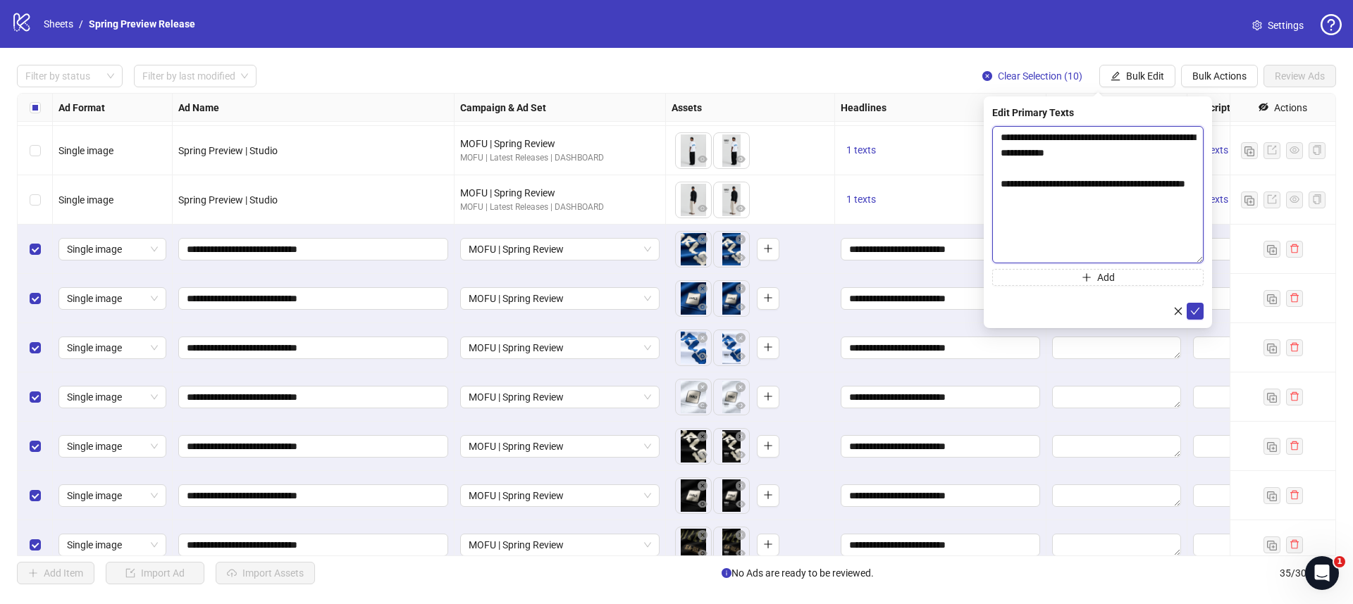
drag, startPoint x: 1199, startPoint y: 160, endPoint x: 1194, endPoint y: 249, distance: 88.9
click at [1210, 257] on div "**********" at bounding box center [1097, 213] width 228 height 232
click at [1113, 181] on textarea "**********" at bounding box center [1097, 193] width 211 height 135
type textarea "**********"
click at [1198, 305] on icon "check" at bounding box center [1195, 309] width 10 height 10
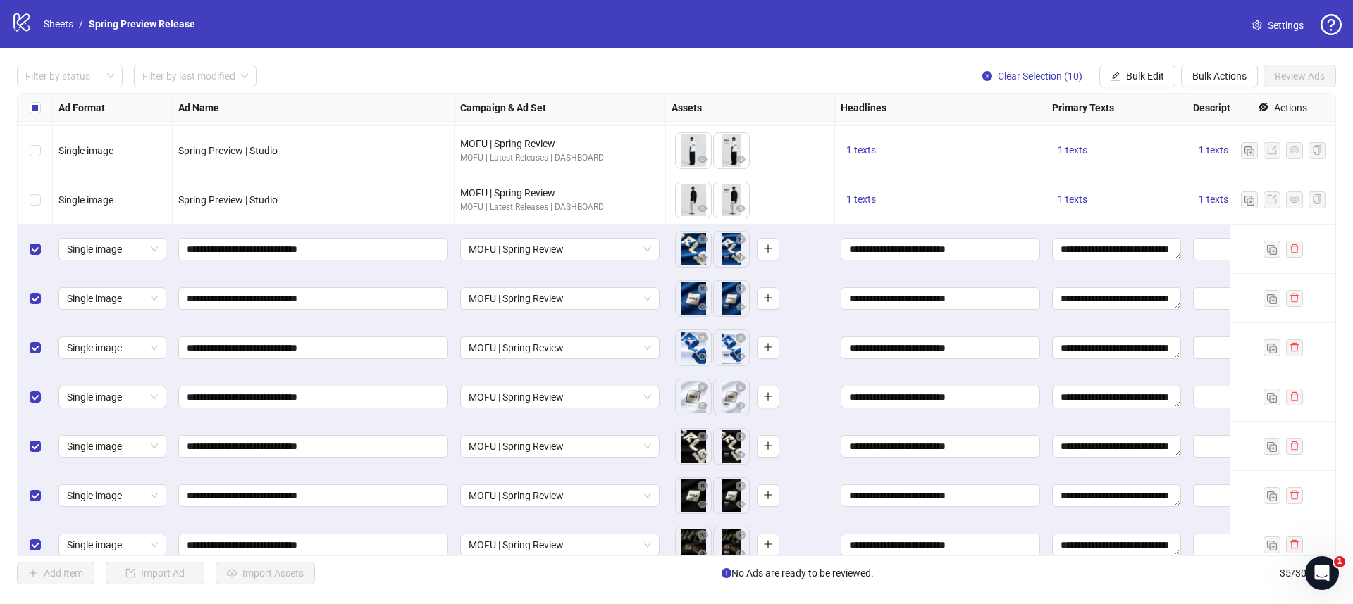
scroll to position [1130, 280]
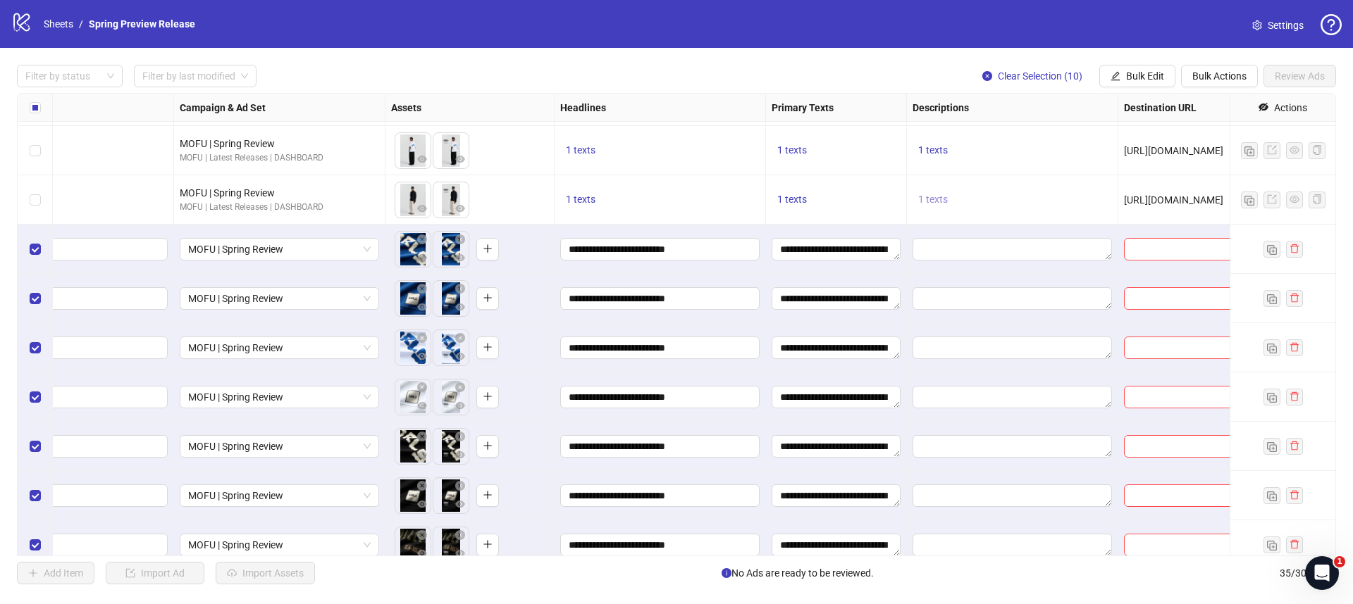
click at [937, 197] on span "1 texts" at bounding box center [933, 199] width 30 height 11
drag, startPoint x: 1033, startPoint y: 187, endPoint x: 1126, endPoint y: 189, distance: 93.0
click at [1126, 189] on div "Worldwide Shipping." at bounding box center [1075, 188] width 117 height 15
copy div "Worldwide Shipping."
click at [1131, 77] on span "Bulk Edit" at bounding box center [1145, 75] width 38 height 11
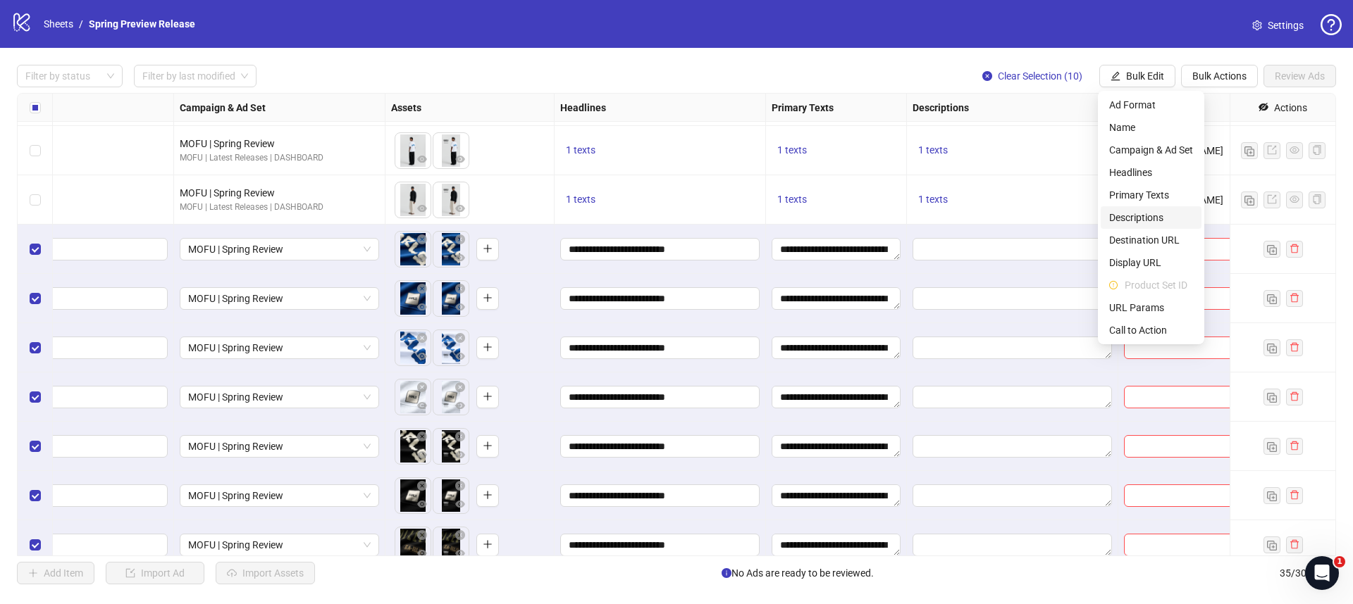
click at [1134, 213] on span "Descriptions" at bounding box center [1151, 217] width 84 height 15
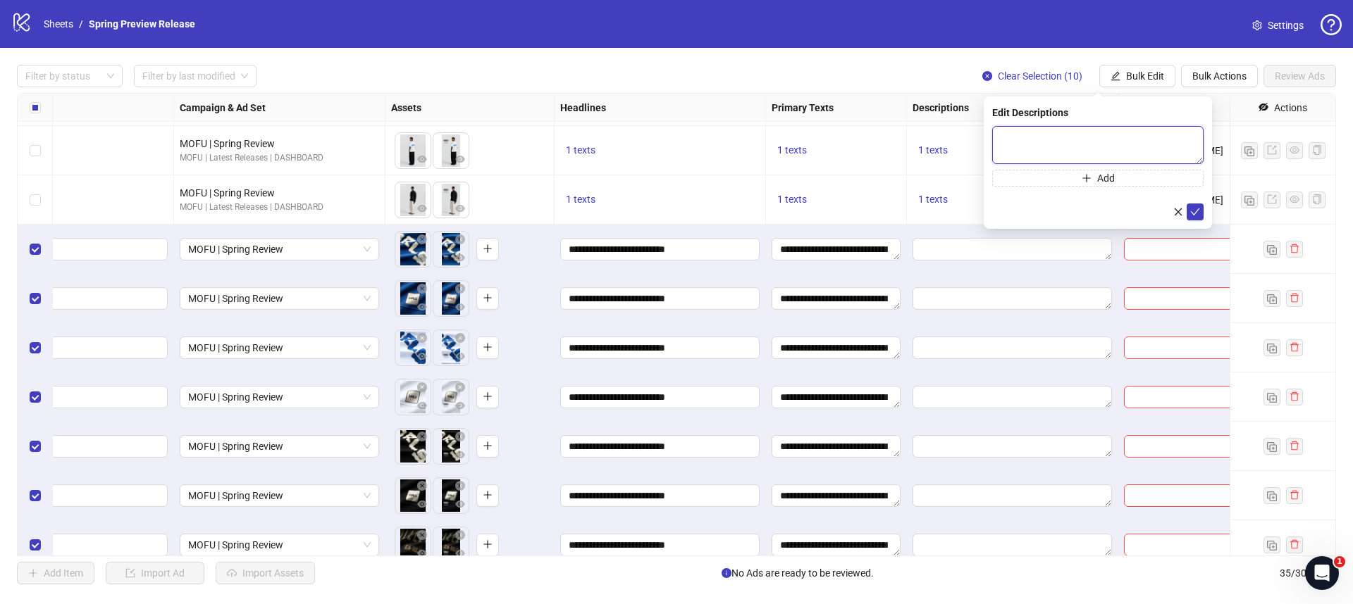
click at [1079, 137] on textarea at bounding box center [1097, 145] width 211 height 38
paste textarea "**********"
type textarea "**********"
click at [1192, 209] on icon "check" at bounding box center [1195, 212] width 10 height 10
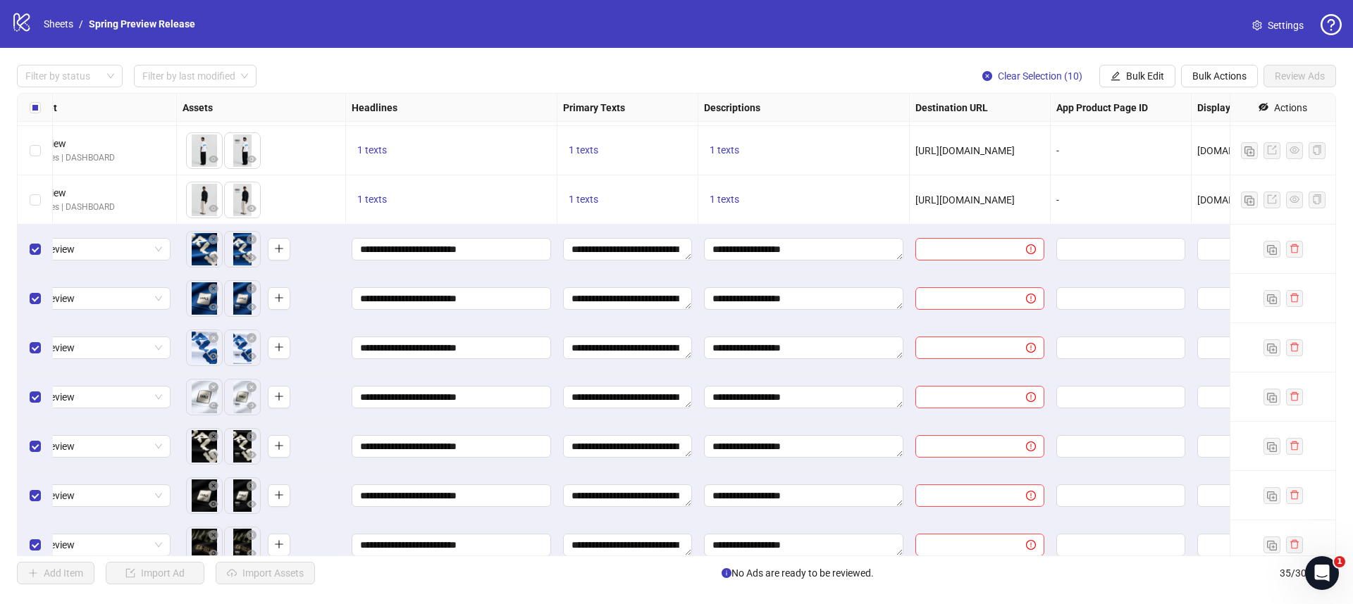
scroll to position [1130, 609]
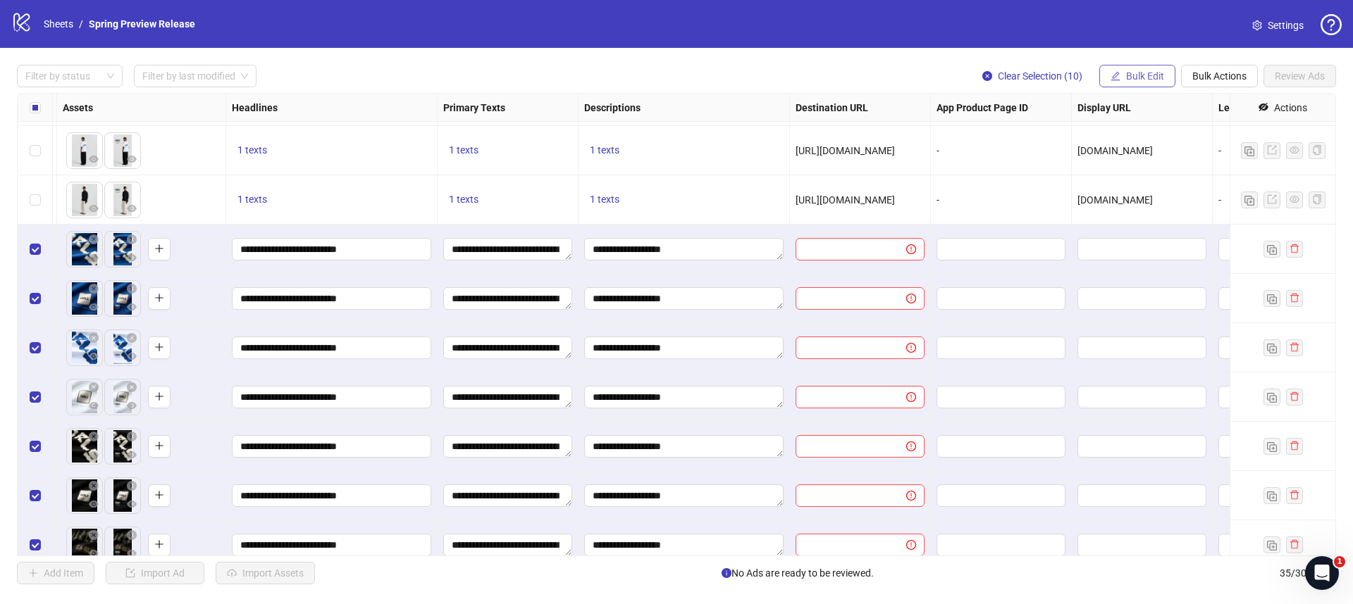
click at [1116, 75] on icon "edit" at bounding box center [1115, 76] width 10 height 10
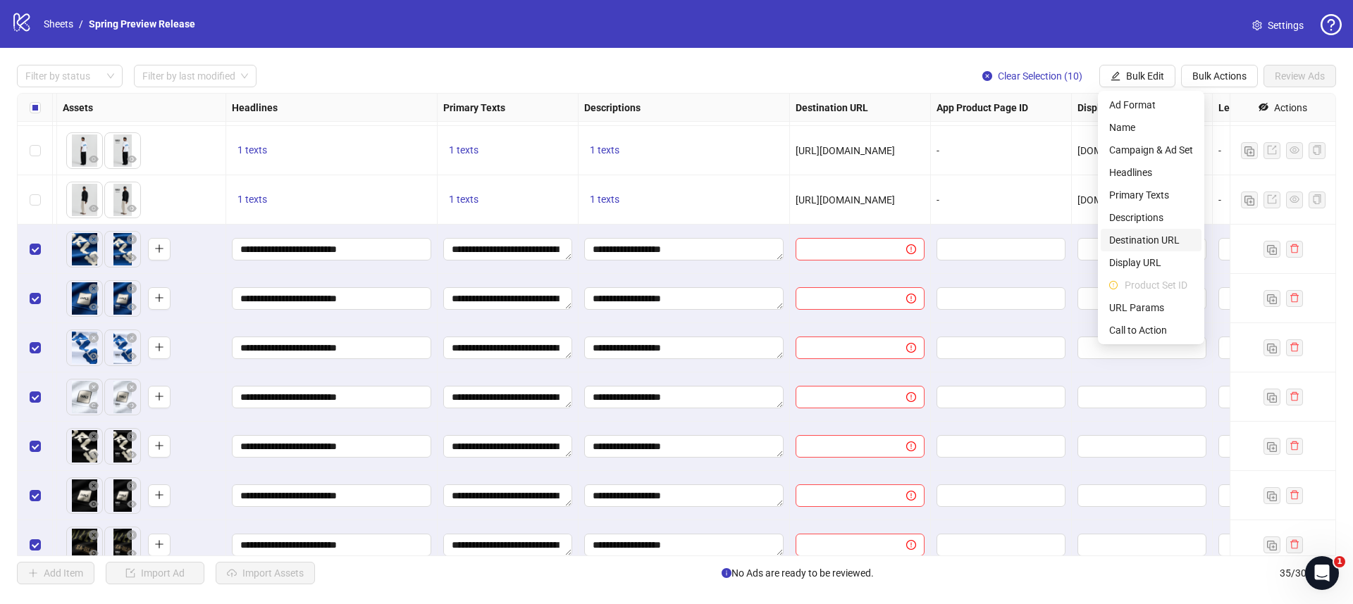
click at [1146, 237] on span "Destination URL" at bounding box center [1151, 239] width 84 height 15
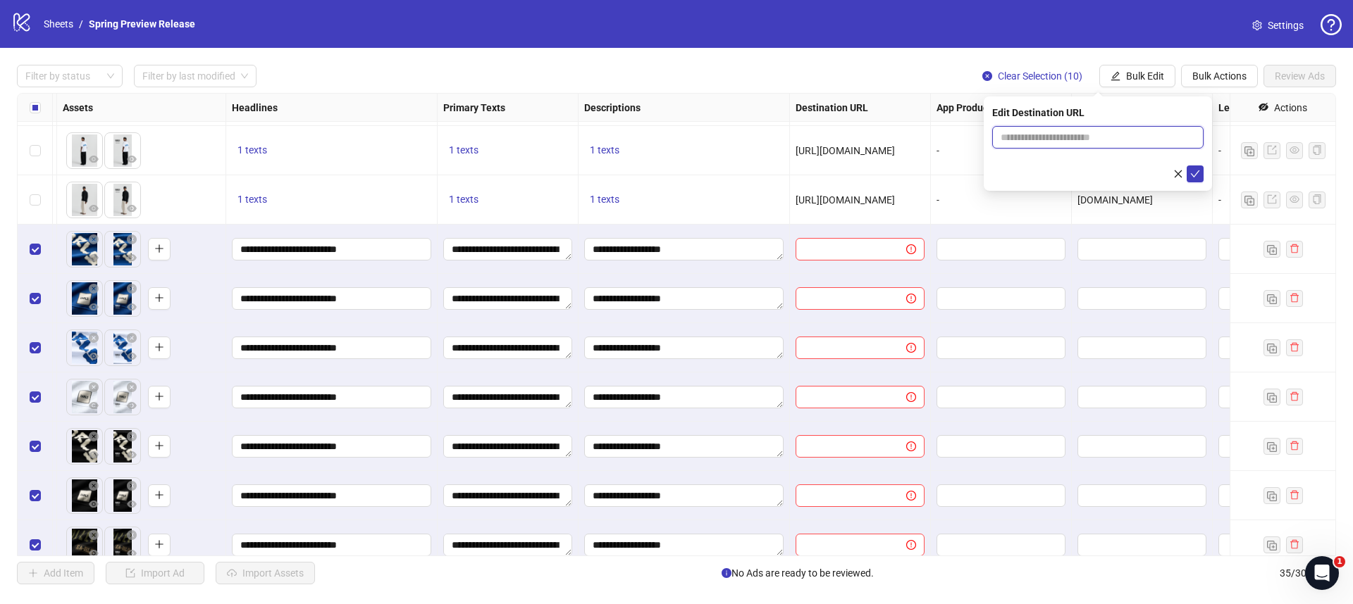
click at [1088, 144] on input "text" at bounding box center [1091, 137] width 183 height 15
type input "**********"
click at [1194, 176] on icon "check" at bounding box center [1195, 174] width 10 height 10
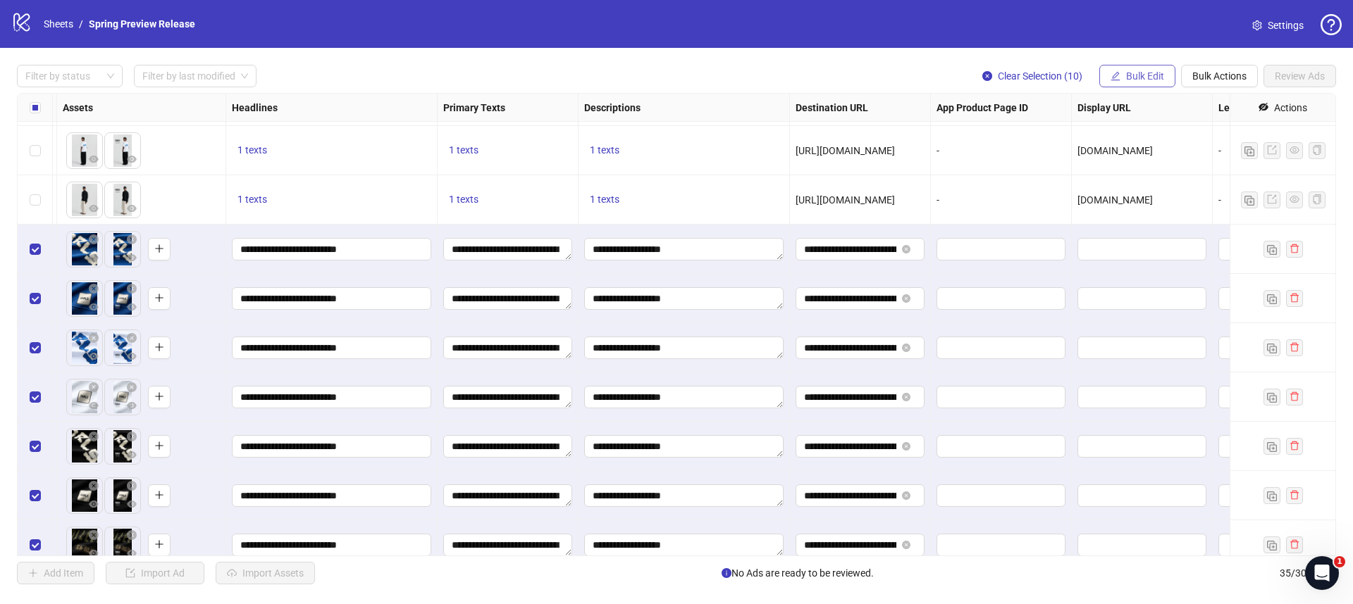
click at [1142, 73] on span "Bulk Edit" at bounding box center [1145, 75] width 38 height 11
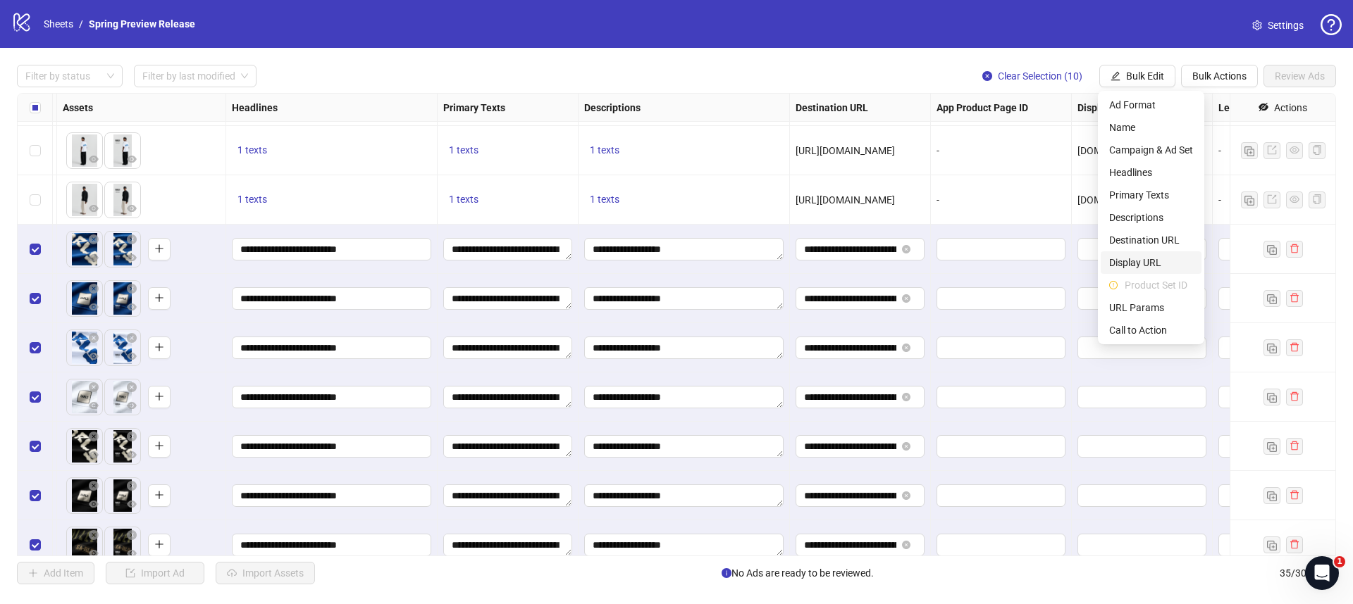
click at [1164, 264] on span "Display URL" at bounding box center [1151, 262] width 84 height 15
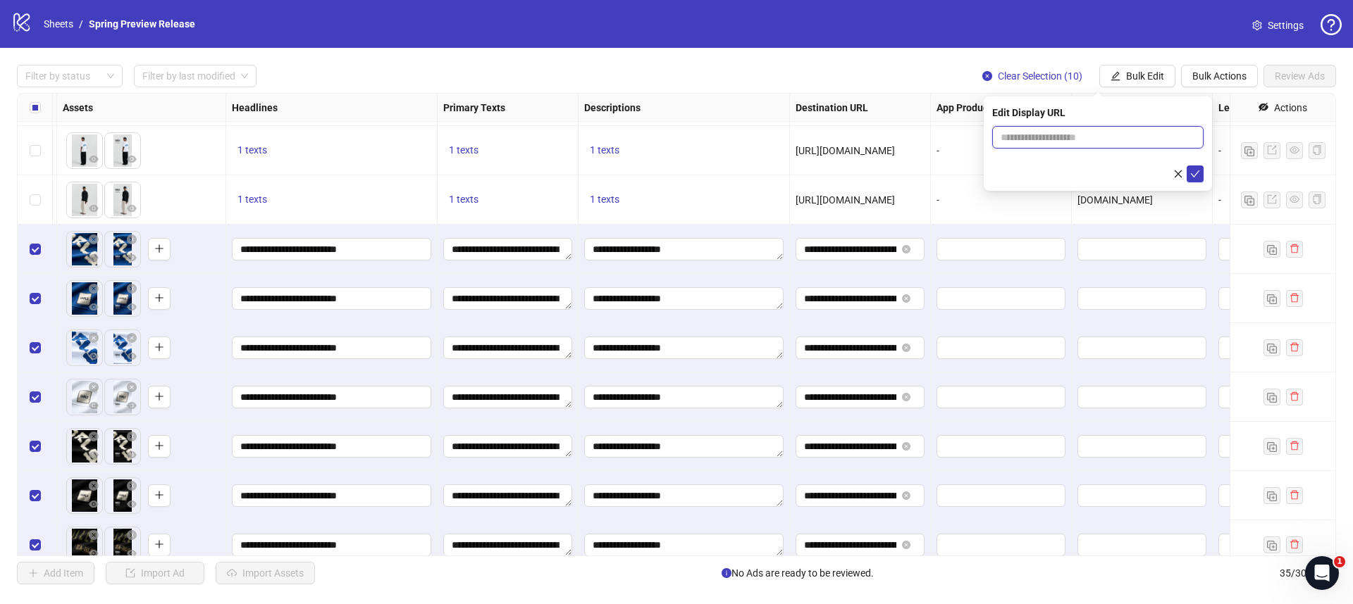
click at [1127, 147] on input "text" at bounding box center [1097, 137] width 211 height 23
type input "**********"
click at [1202, 173] on button "submit" at bounding box center [1194, 174] width 17 height 17
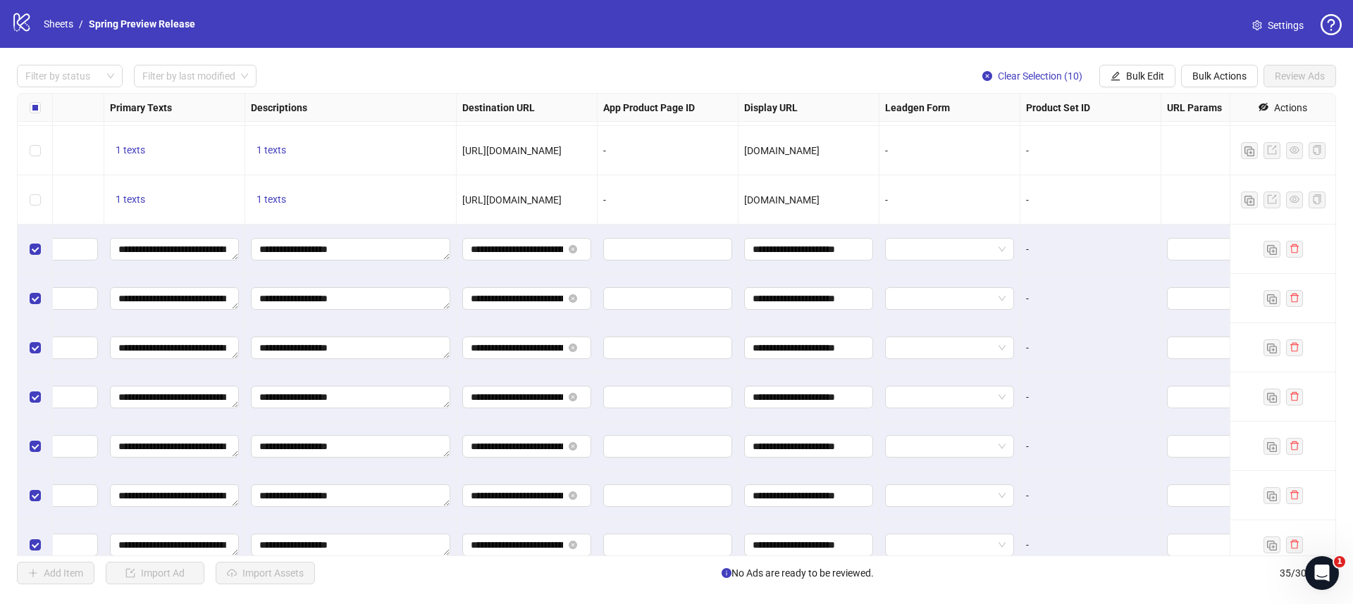
scroll to position [1130, 1127]
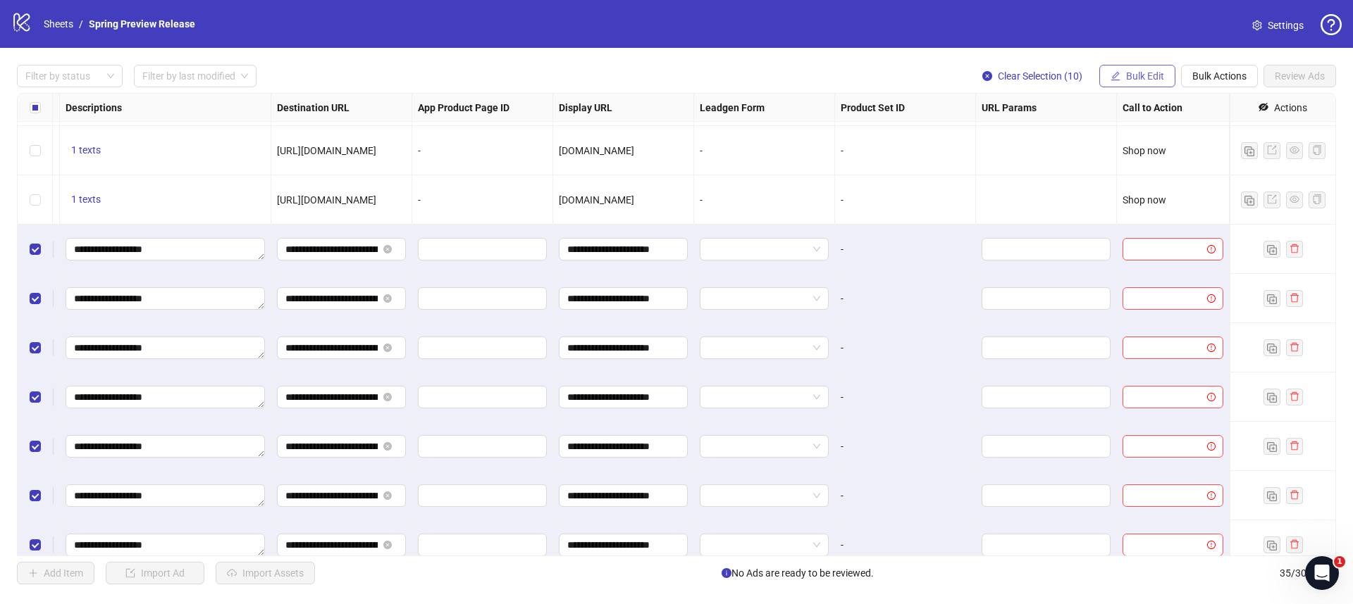
click at [1138, 68] on button "Bulk Edit" at bounding box center [1137, 76] width 76 height 23
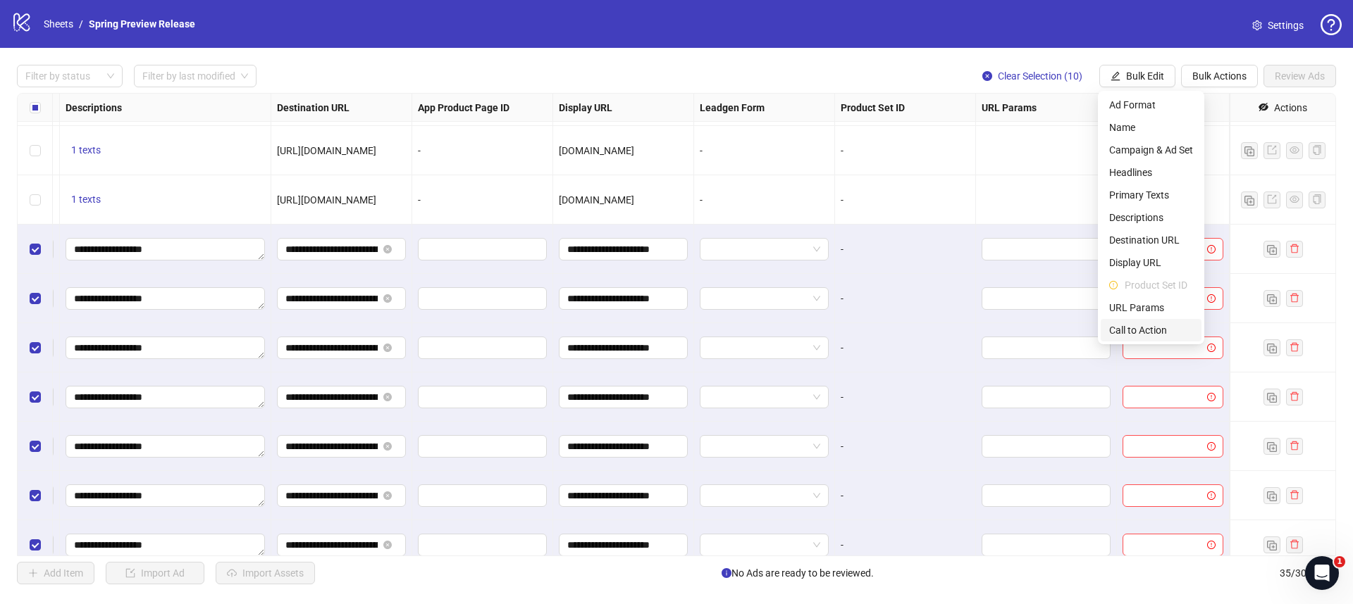
click at [1136, 329] on span "Call to Action" at bounding box center [1151, 330] width 84 height 15
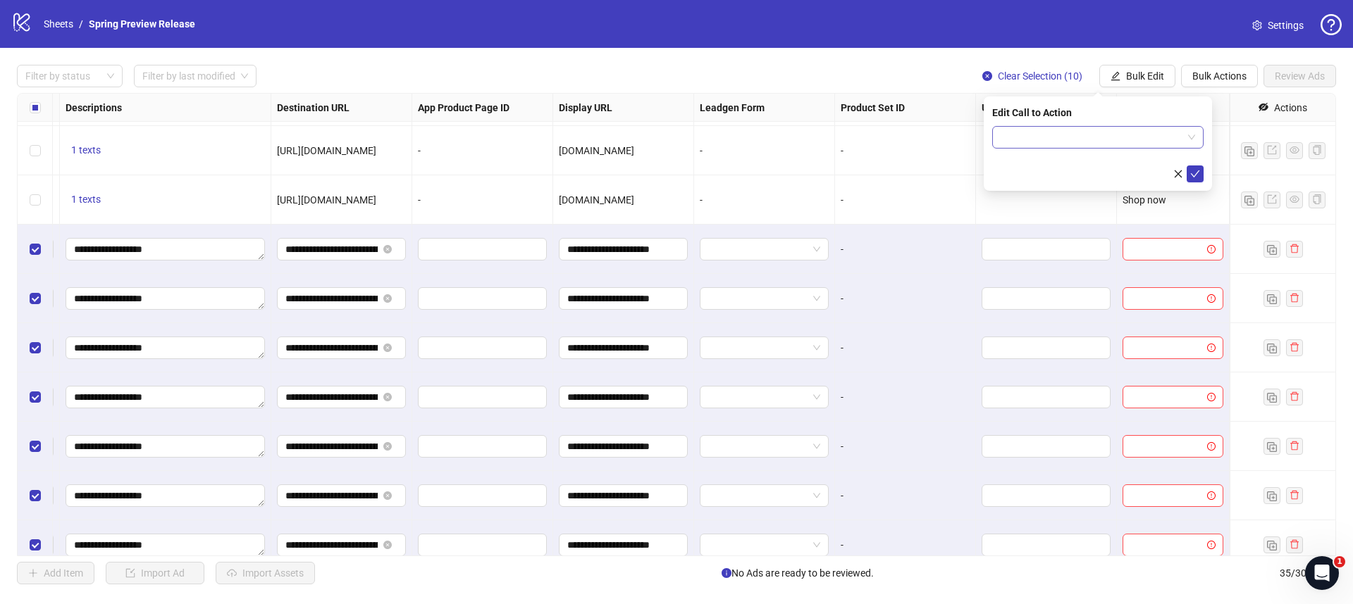
click at [1114, 135] on input "search" at bounding box center [1091, 137] width 182 height 21
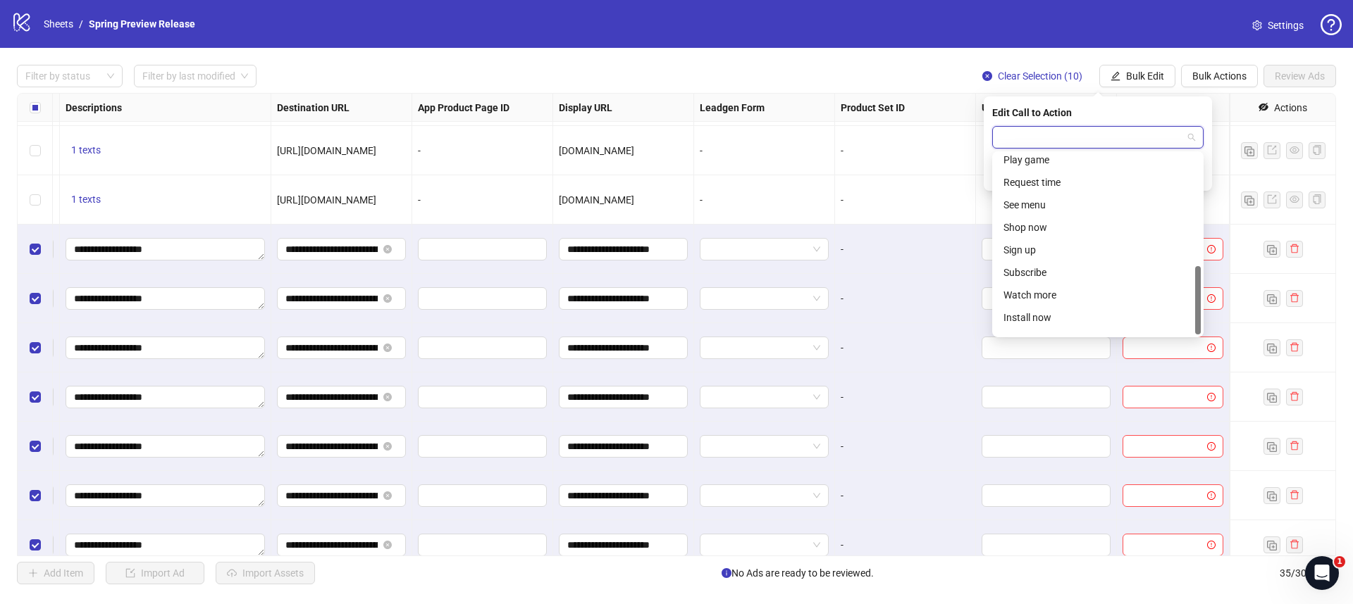
scroll to position [293, 0]
click at [1053, 210] on div "Shop now" at bounding box center [1097, 210] width 189 height 15
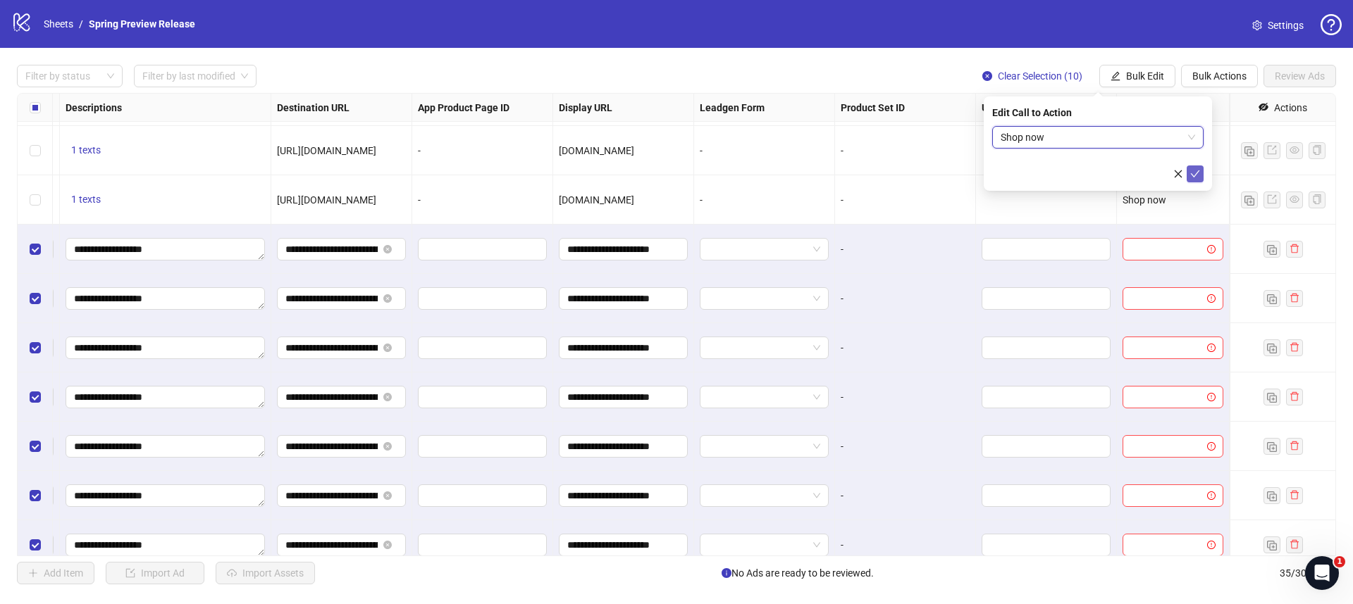
click at [1195, 170] on icon "check" at bounding box center [1195, 174] width 10 height 10
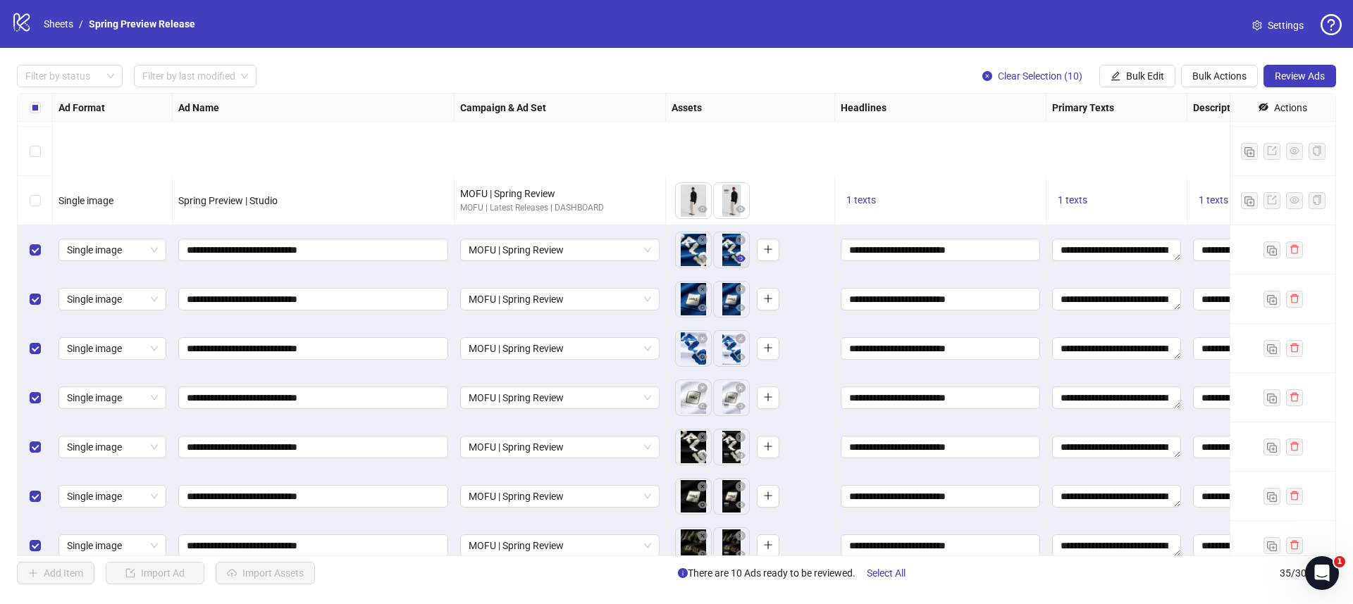
scroll to position [1292, 0]
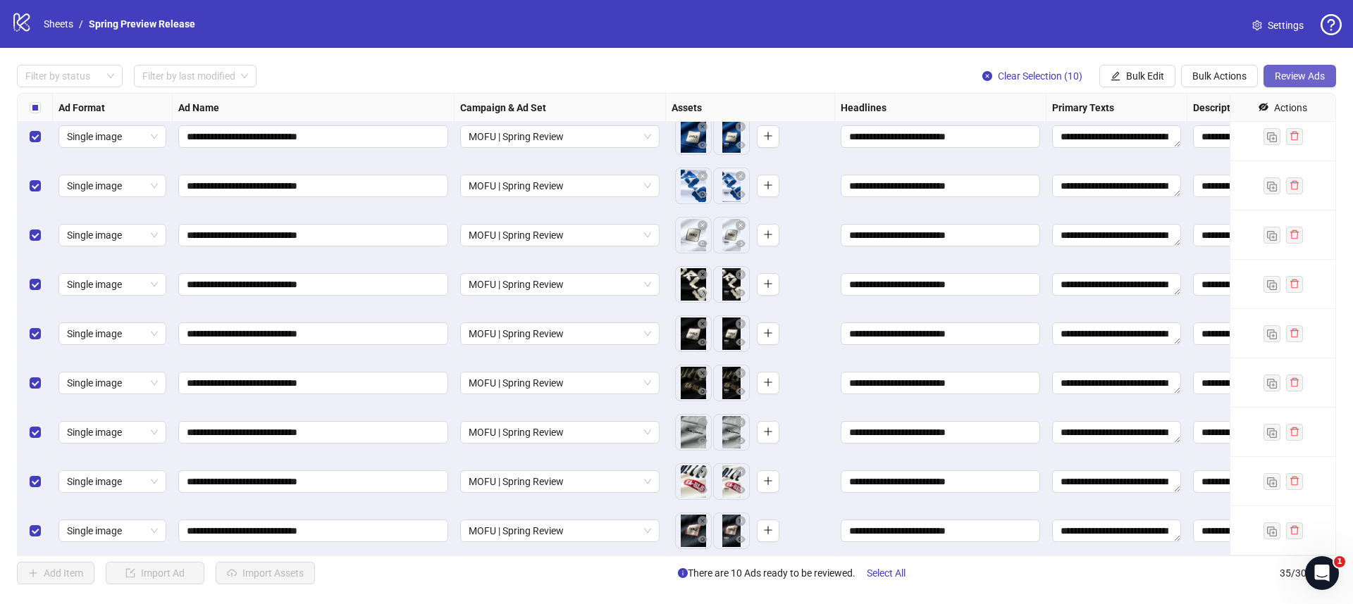
click at [1315, 77] on span "Review Ads" at bounding box center [1299, 75] width 50 height 11
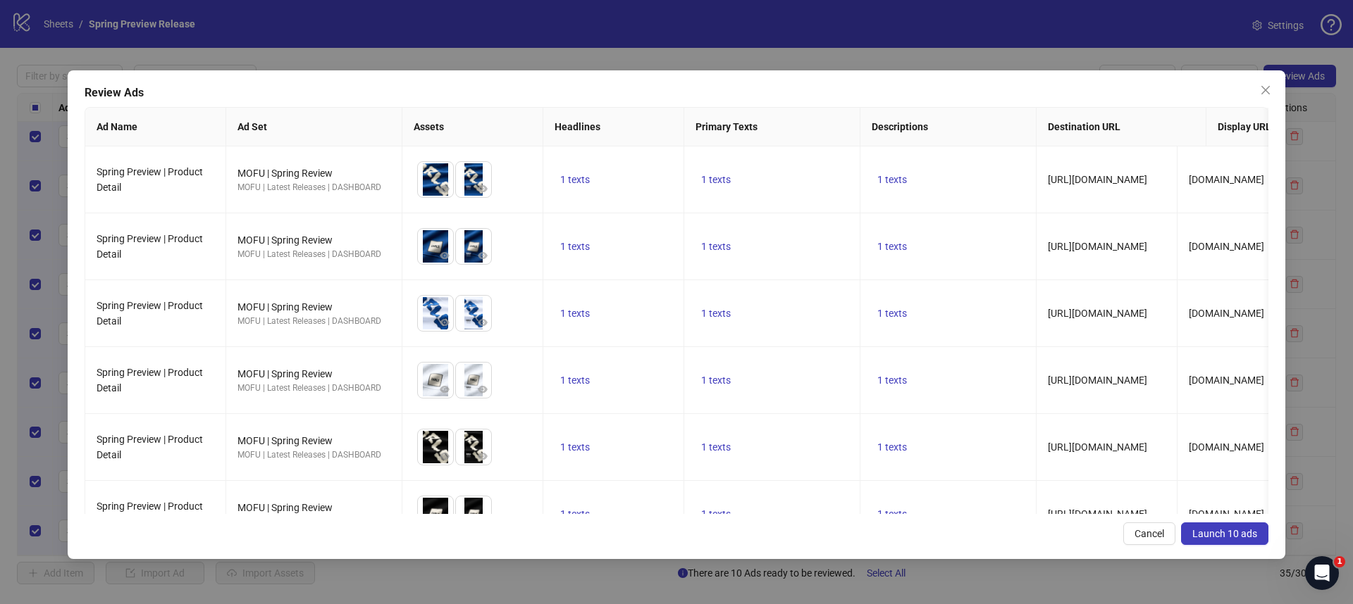
click at [1227, 532] on span "Launch 10 ads" at bounding box center [1224, 533] width 65 height 11
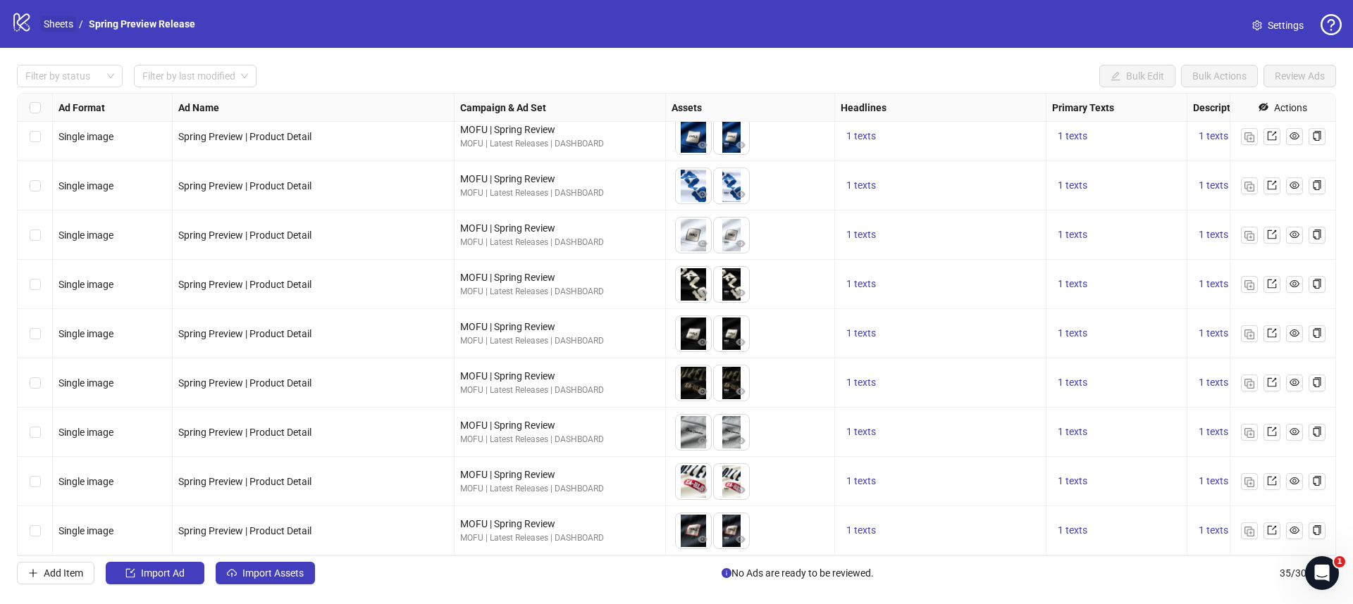
click at [51, 23] on link "Sheets" at bounding box center [58, 23] width 35 height 15
